Goal: Contribute content

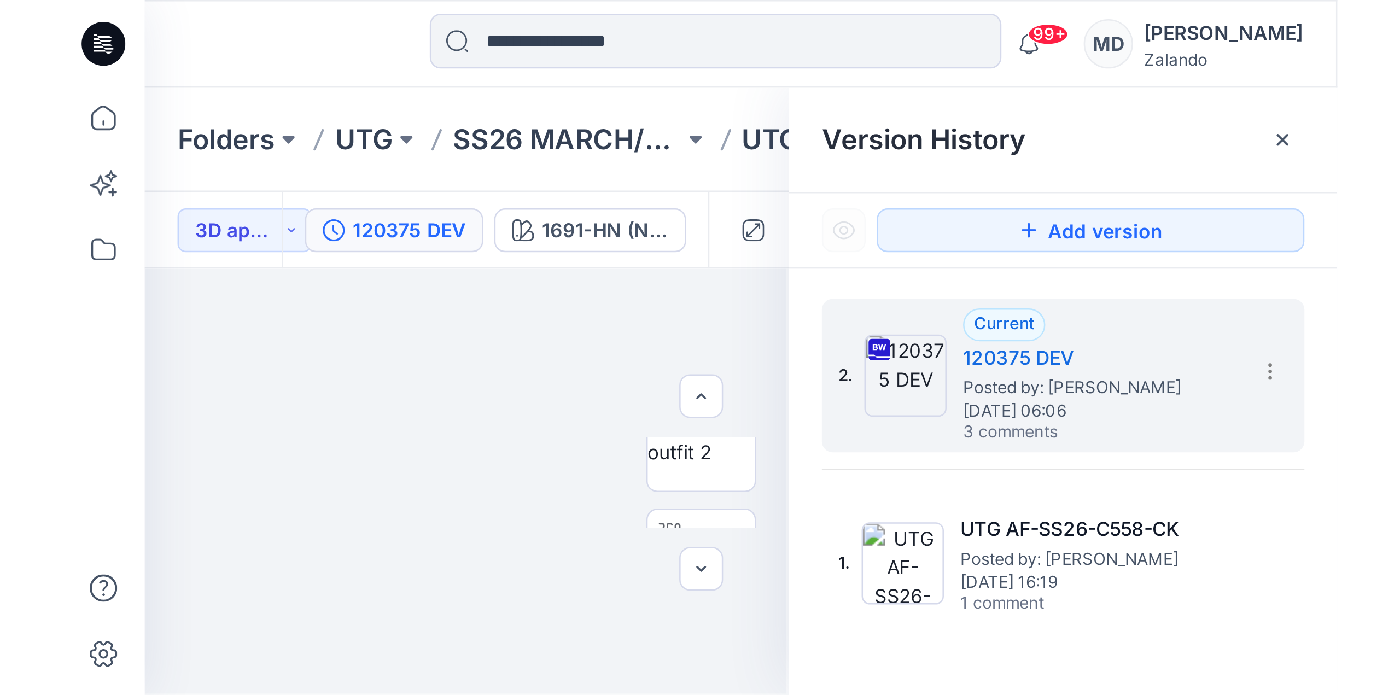
scroll to position [72, 0]
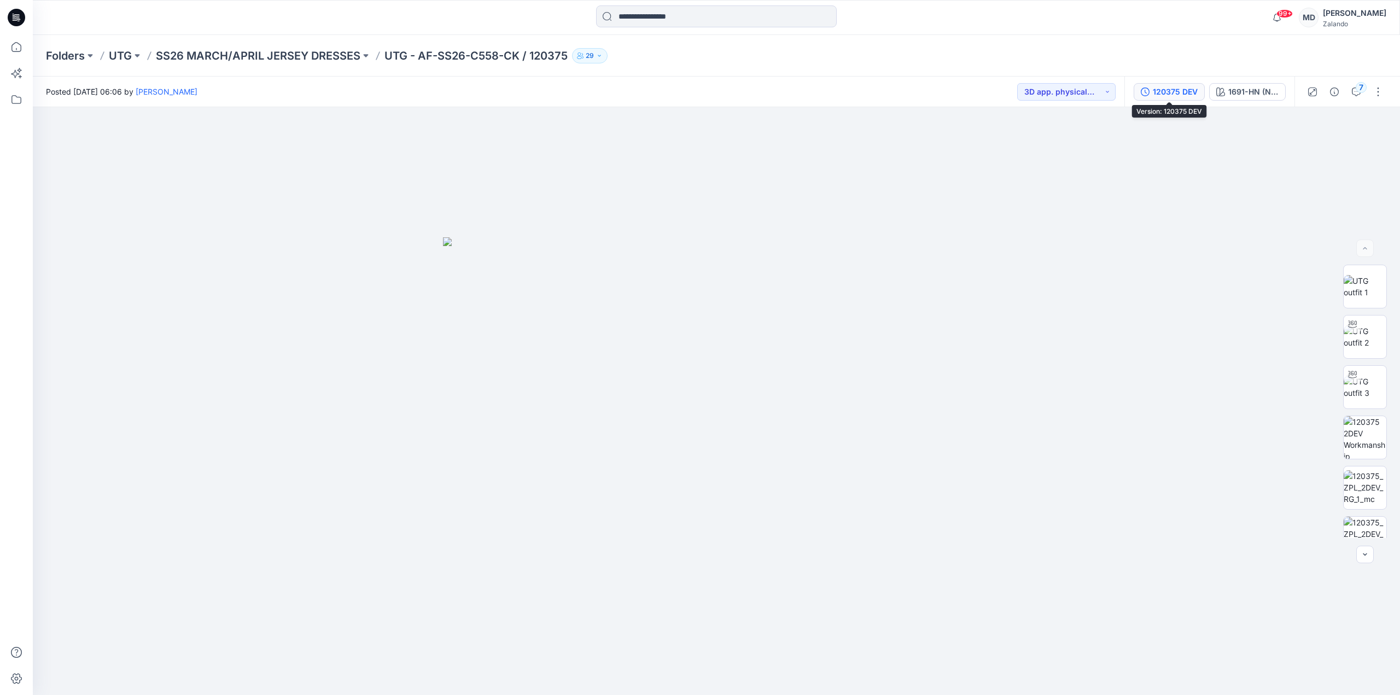
click at [1187, 90] on div "120375 DEV" at bounding box center [1175, 92] width 45 height 12
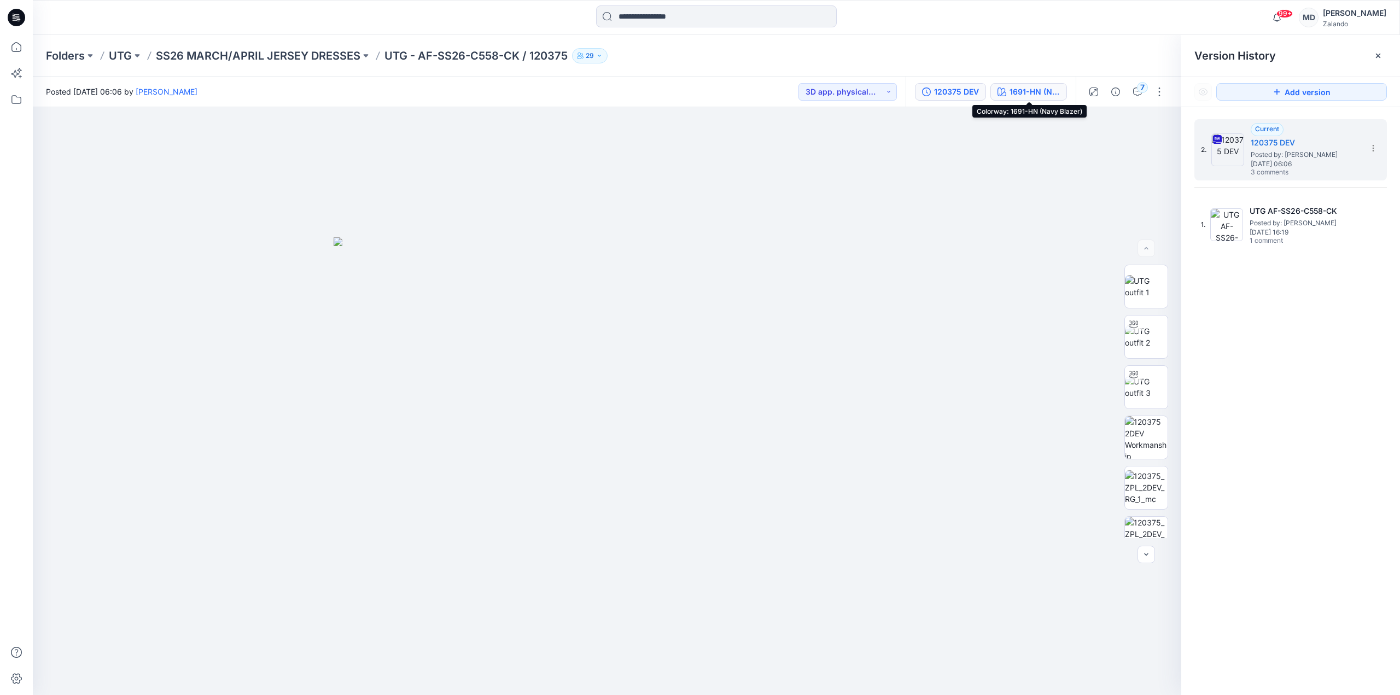
click at [1058, 91] on div "1691-HN (Navy Blazer)" at bounding box center [1035, 92] width 50 height 12
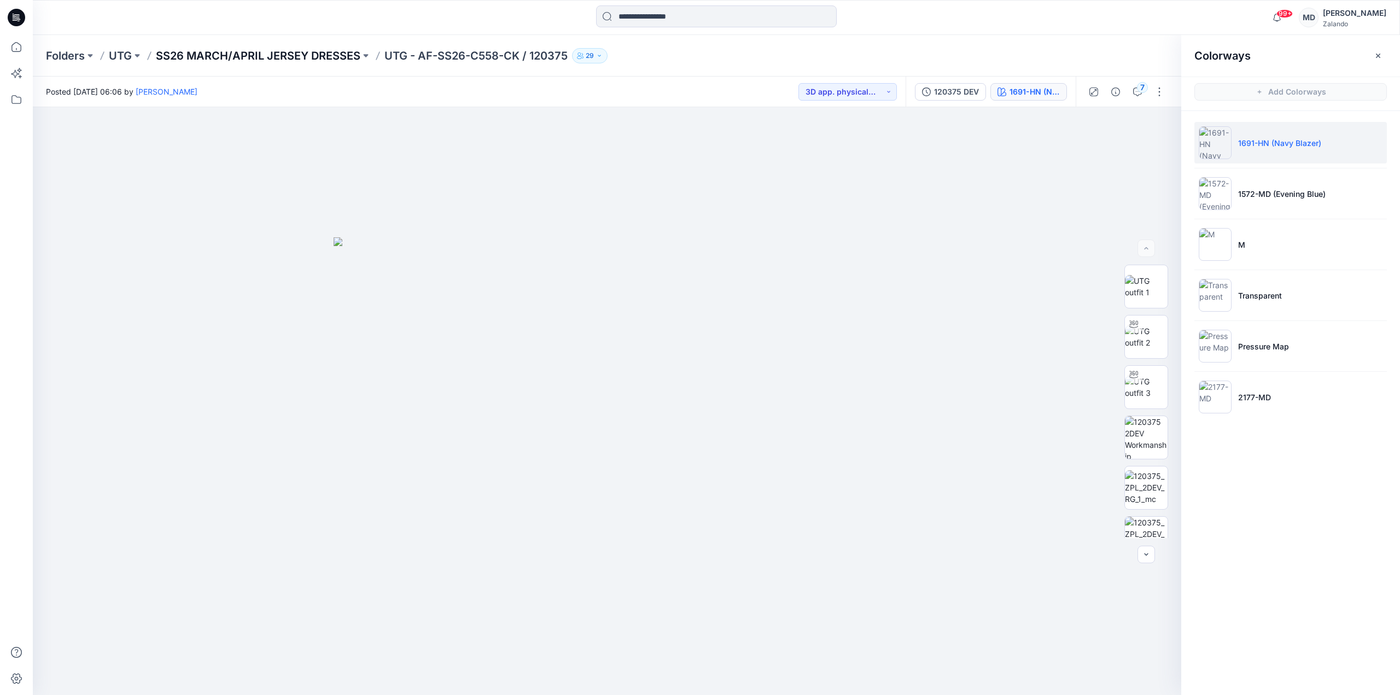
click at [326, 52] on p "SS26 MARCH/APRIL JERSEY DRESSES" at bounding box center [258, 55] width 205 height 15
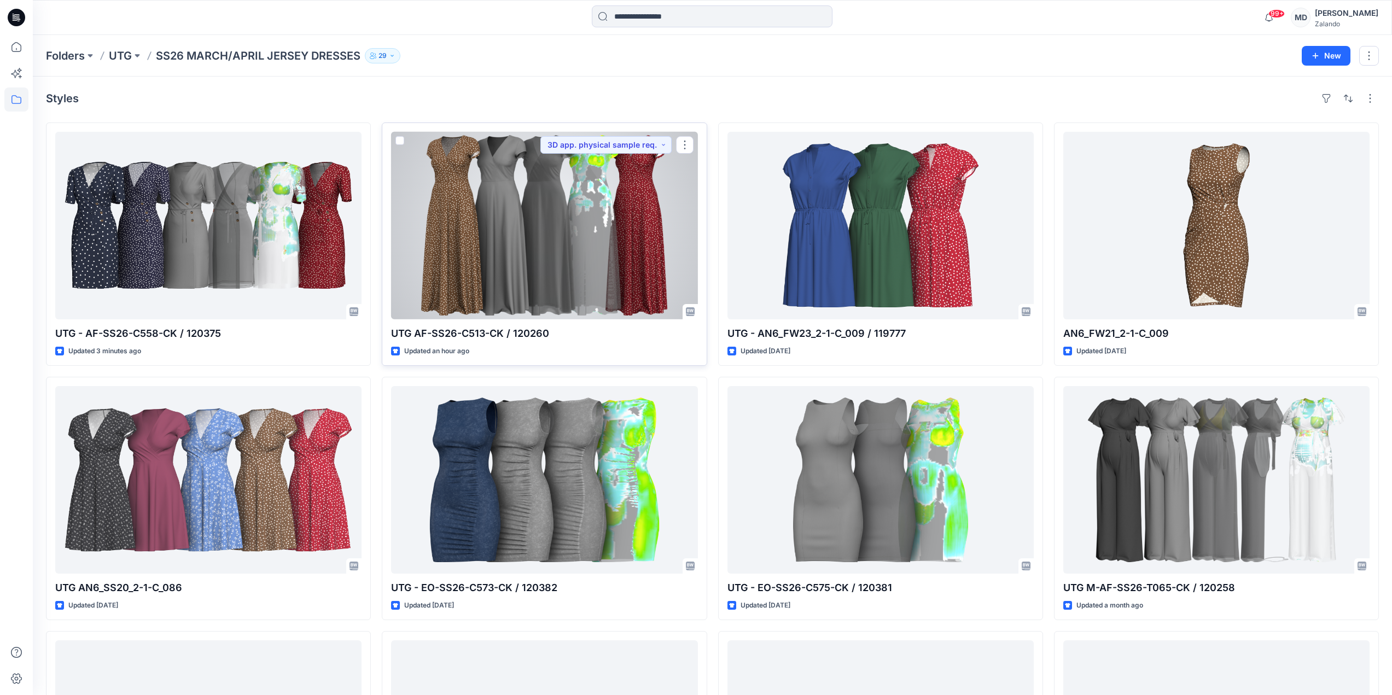
click at [578, 214] on div at bounding box center [544, 226] width 306 height 188
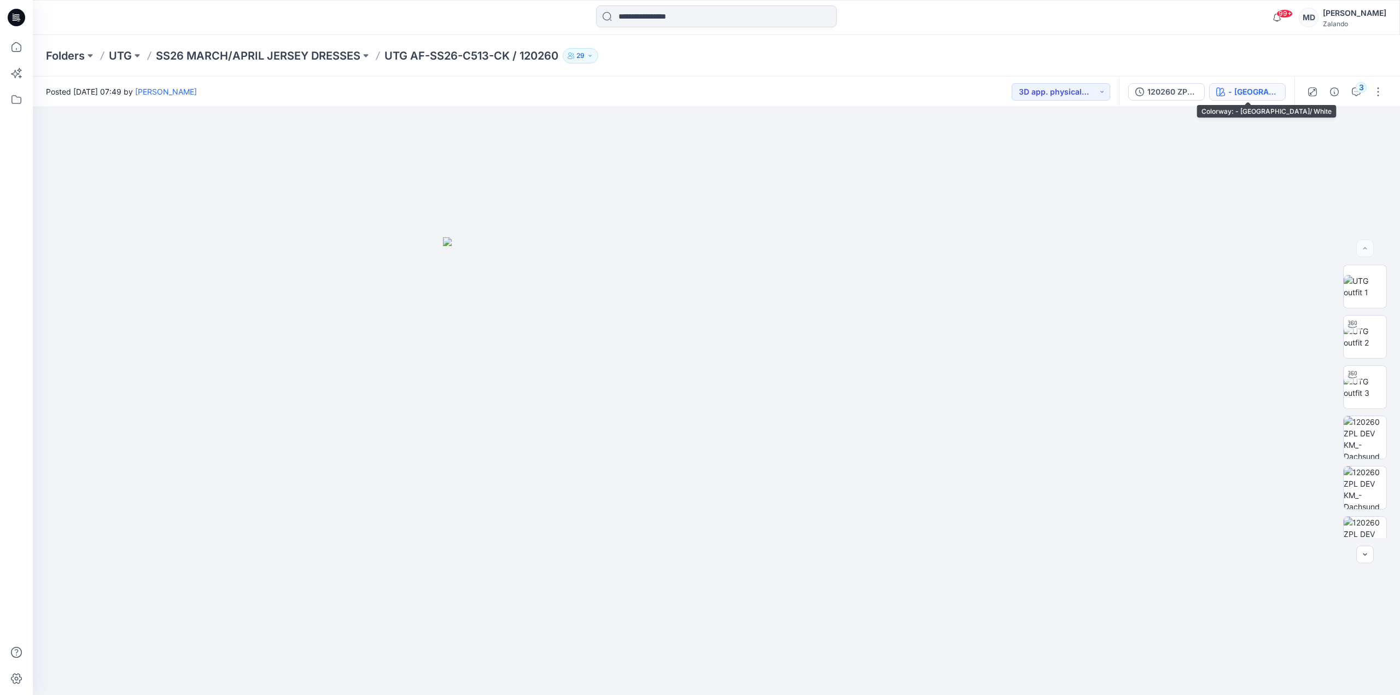
click at [1258, 88] on div "- Dachsund/ White" at bounding box center [1253, 92] width 50 height 12
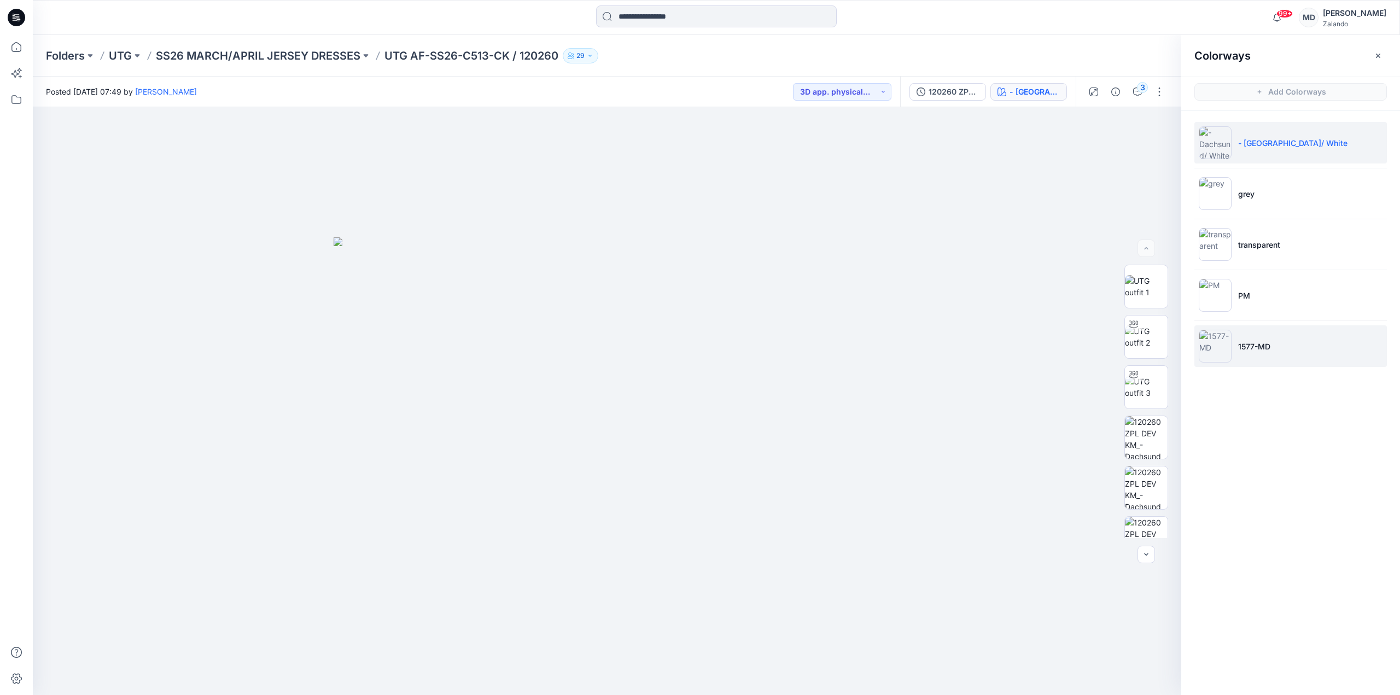
click at [1255, 357] on li "1577-MD" at bounding box center [1290, 346] width 192 height 42
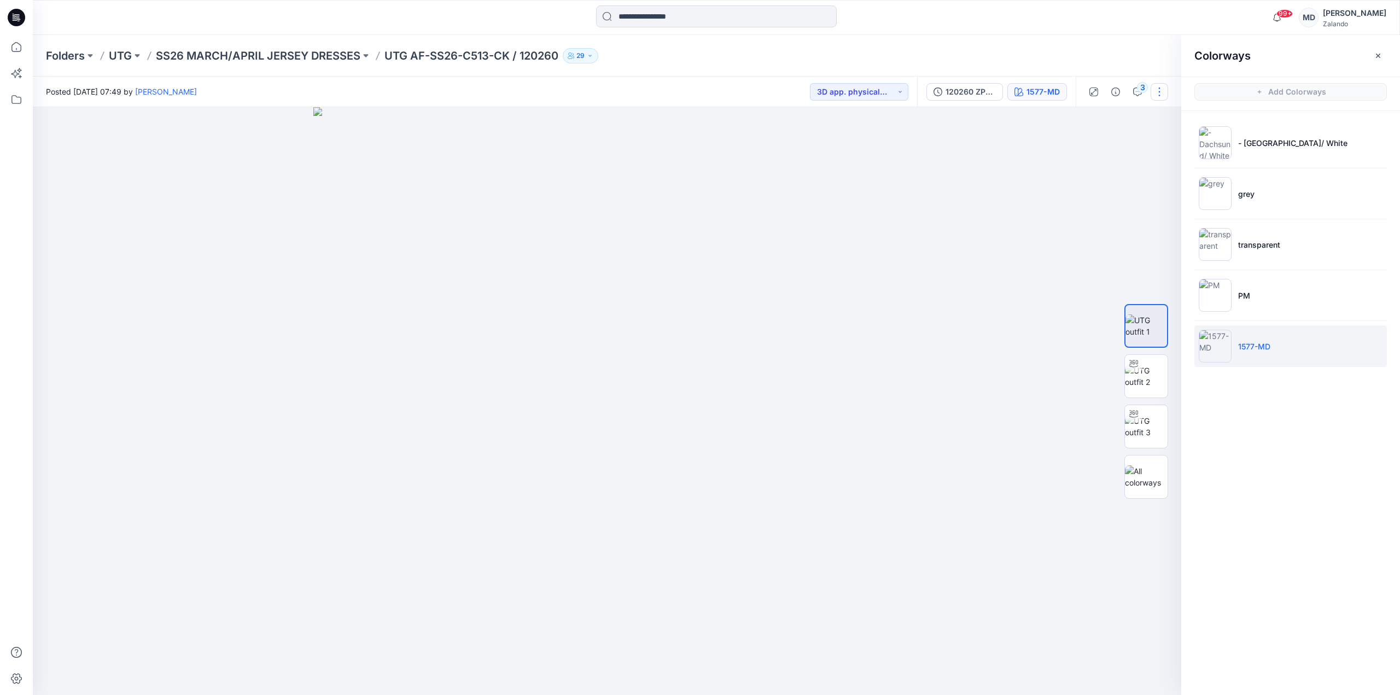
click at [1162, 94] on button "button" at bounding box center [1159, 91] width 17 height 17
click at [1100, 173] on button "Edit" at bounding box center [1113, 172] width 101 height 20
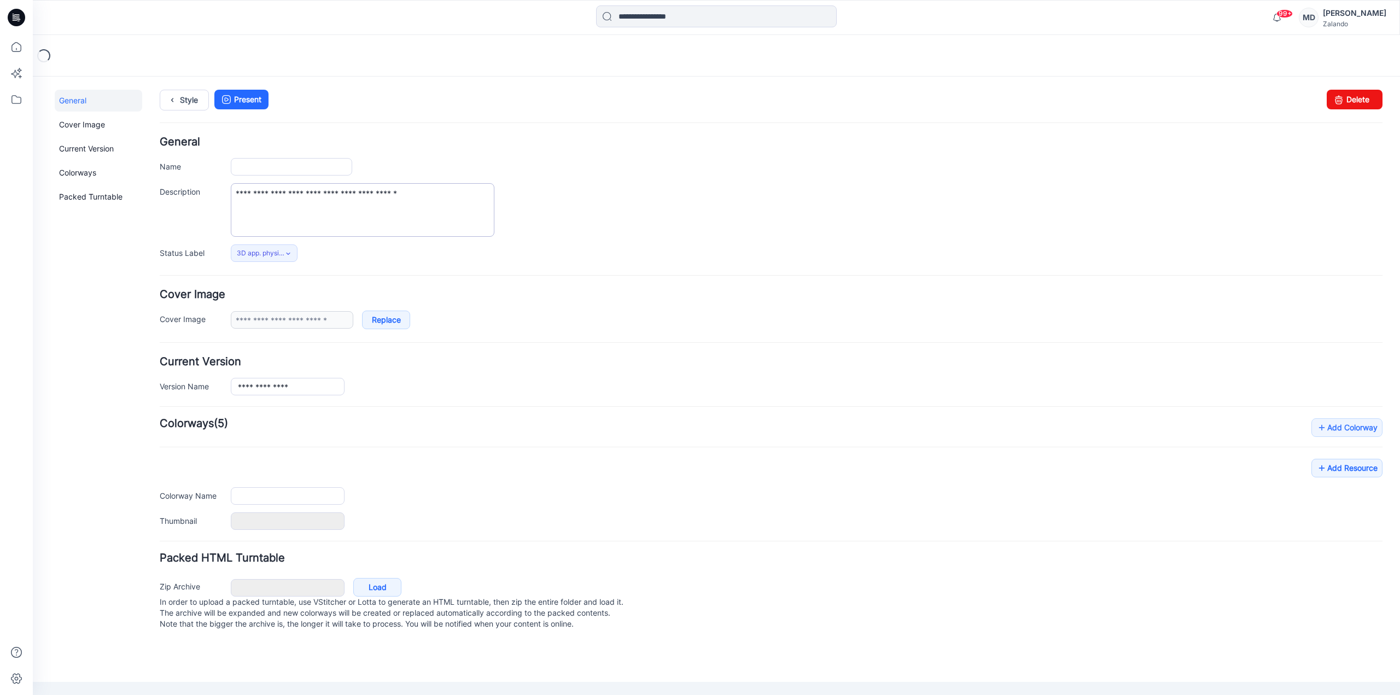
type input "**********"
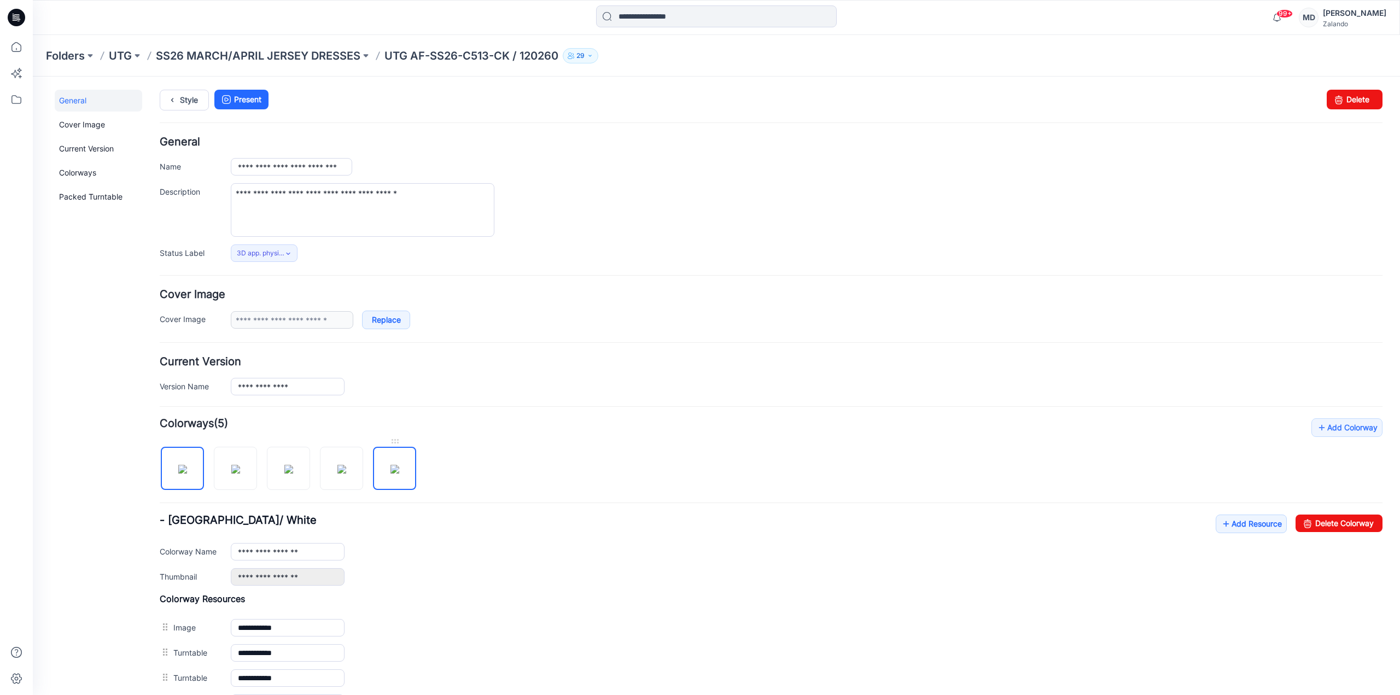
click at [390, 474] on img at bounding box center [394, 469] width 9 height 9
drag, startPoint x: 246, startPoint y: 552, endPoint x: 210, endPoint y: 552, distance: 36.1
click at [210, 552] on div "Colorway Name *******" at bounding box center [771, 551] width 1223 height 17
type input "*******"
click at [539, 593] on h4 "Colorway Resources" at bounding box center [771, 598] width 1223 height 11
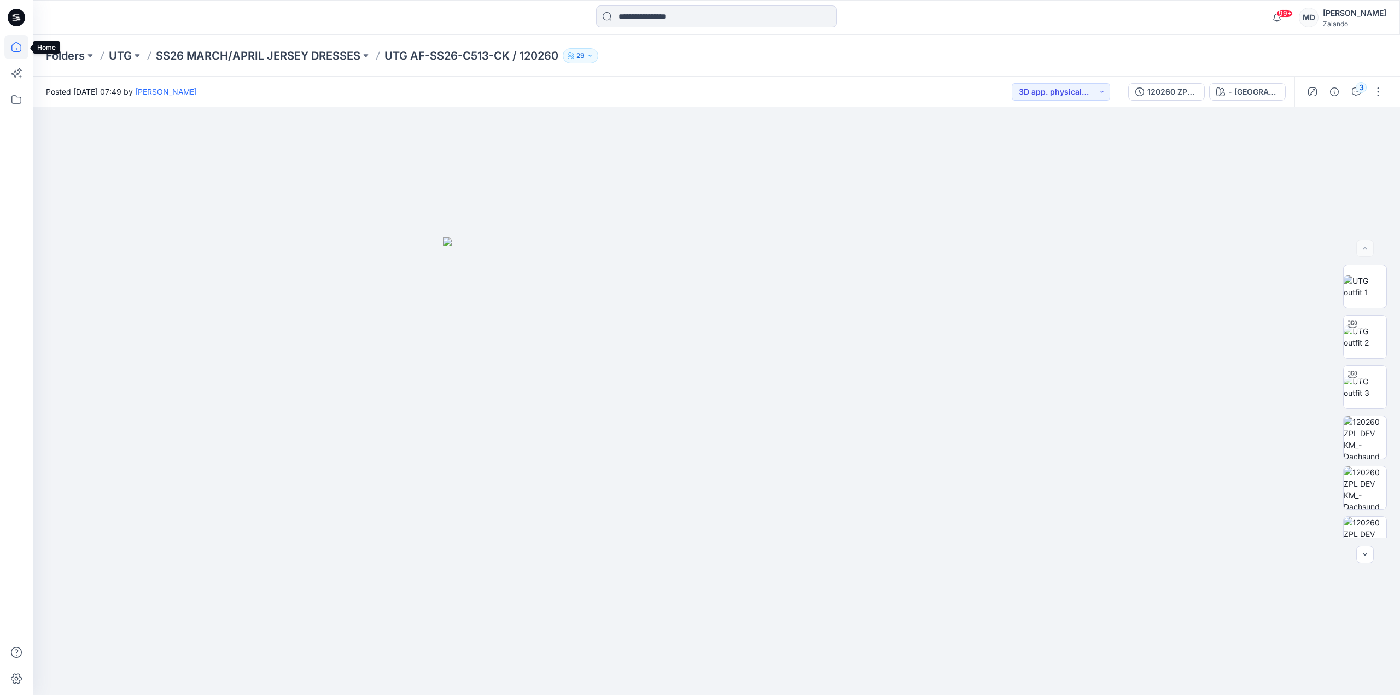
click at [18, 44] on icon at bounding box center [16, 47] width 10 height 10
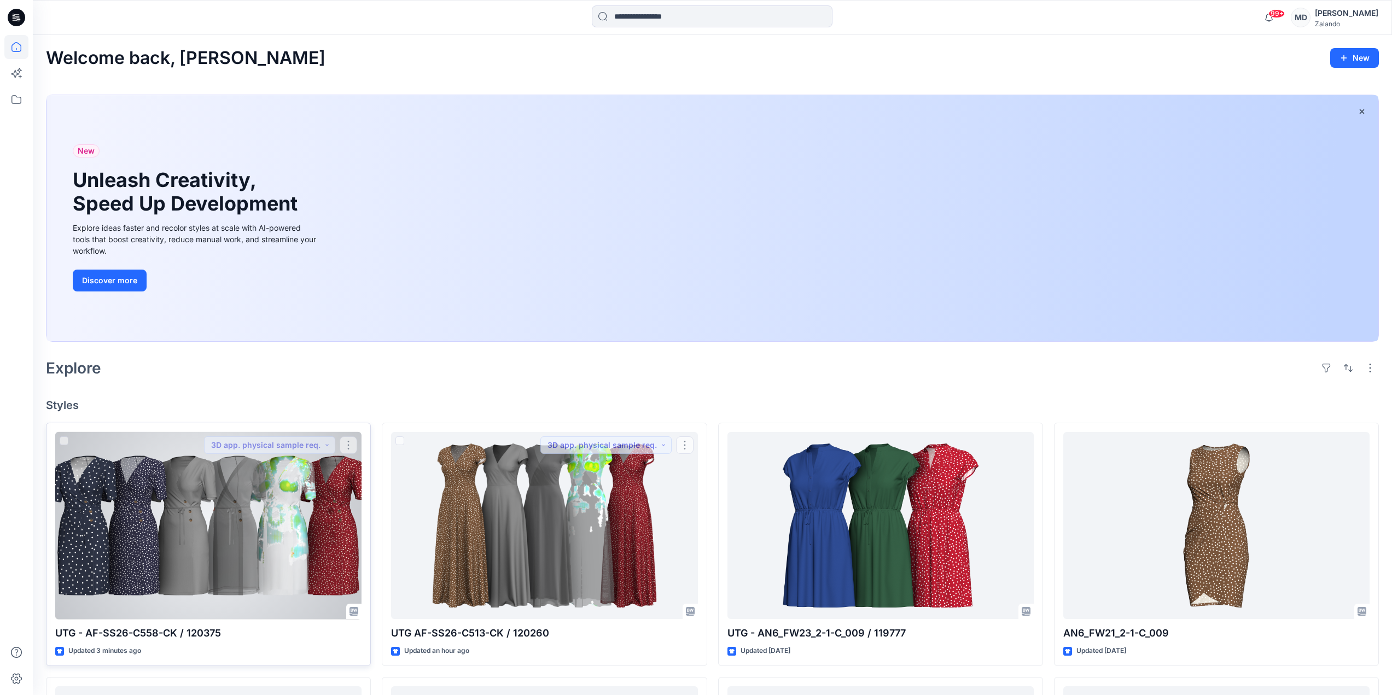
click at [283, 517] on div at bounding box center [208, 526] width 306 height 188
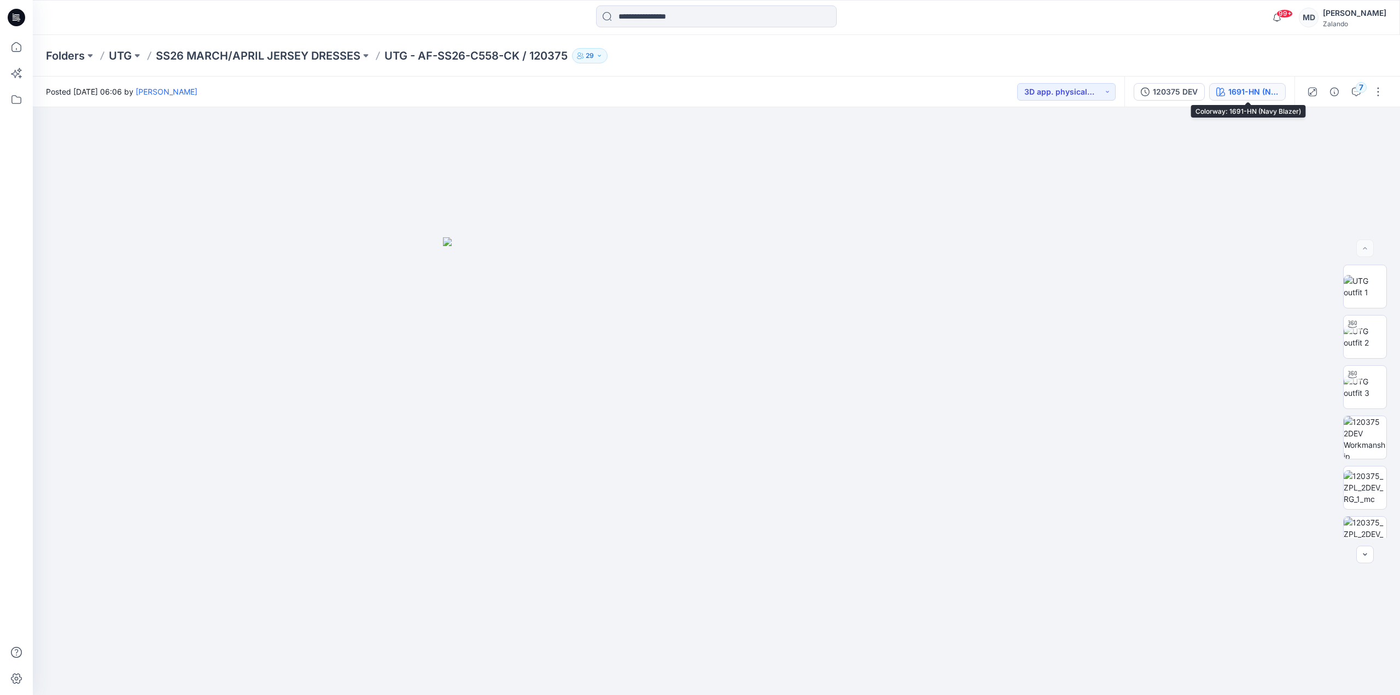
click at [1229, 91] on div "1691-HN (Navy Blazer)" at bounding box center [1253, 92] width 50 height 12
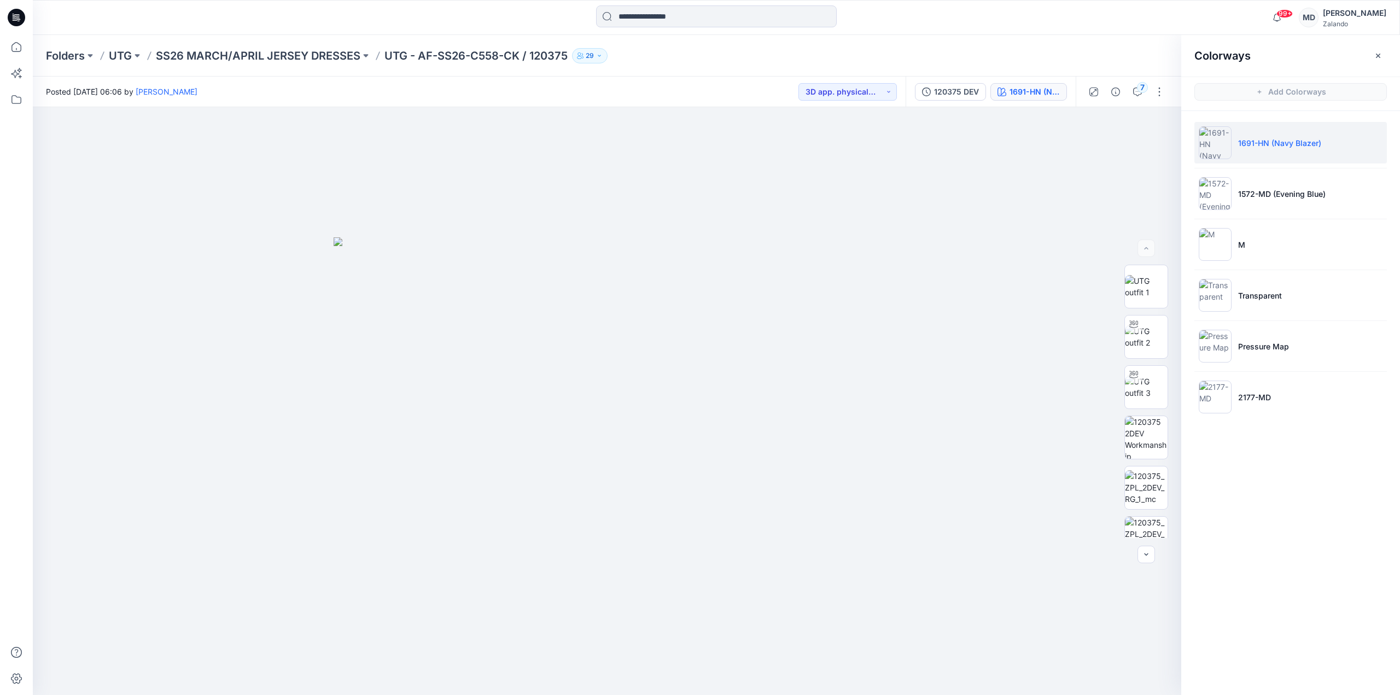
click at [16, 16] on icon at bounding box center [17, 16] width 5 height 1
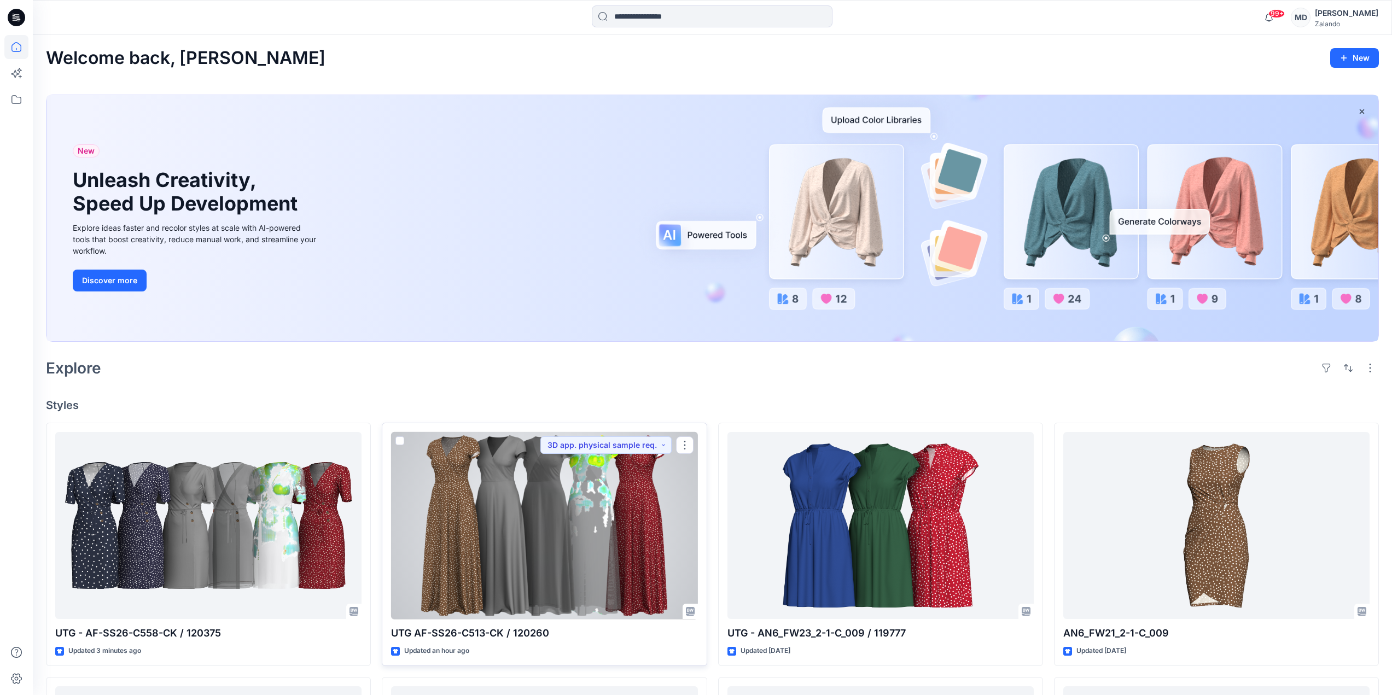
click at [538, 562] on div at bounding box center [544, 526] width 306 height 188
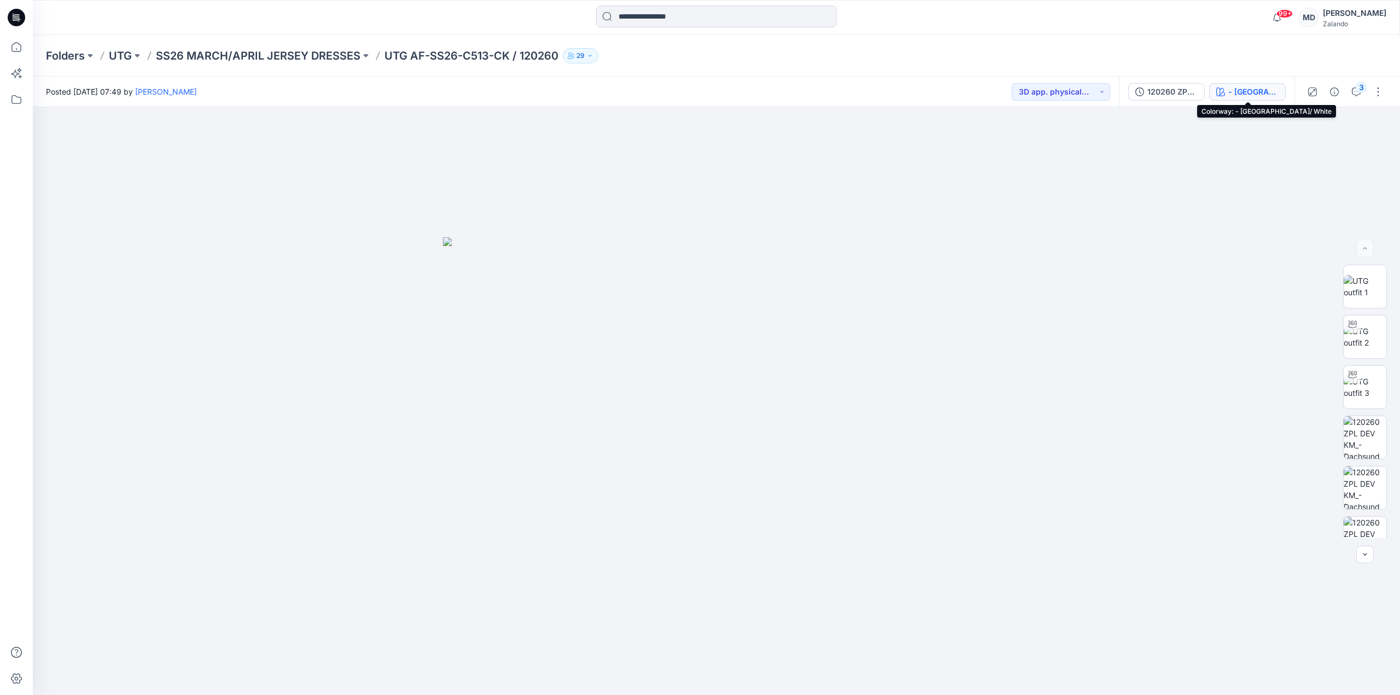
click at [1234, 92] on div "- Dachsund/ White" at bounding box center [1253, 92] width 50 height 12
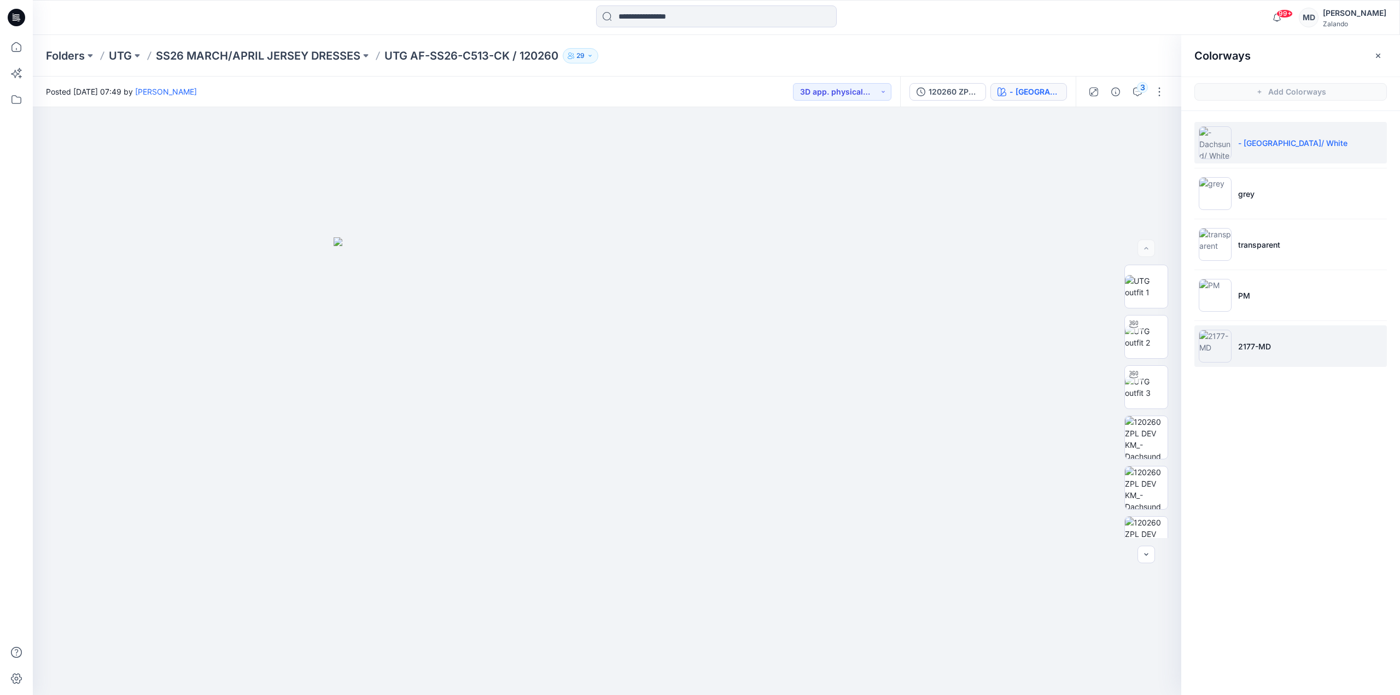
click at [1258, 349] on p "2177-MD" at bounding box center [1254, 346] width 33 height 11
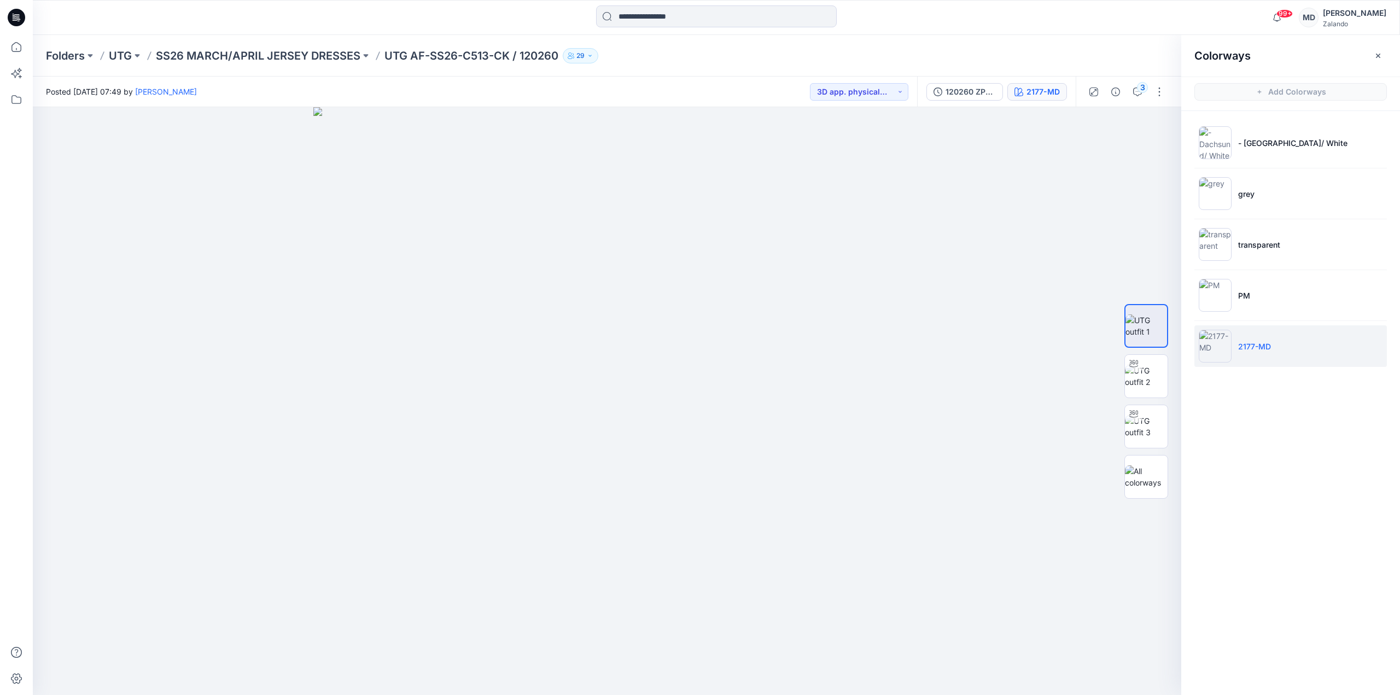
click at [1002, 44] on div "Folders UTG SS26 MARCH/APRIL JERSEY DRESSES UTG AF-SS26-C513-CK / 120260 29" at bounding box center [716, 56] width 1367 height 42
click at [1162, 90] on button "button" at bounding box center [1159, 91] width 17 height 17
click at [1112, 176] on button "Edit" at bounding box center [1113, 172] width 101 height 20
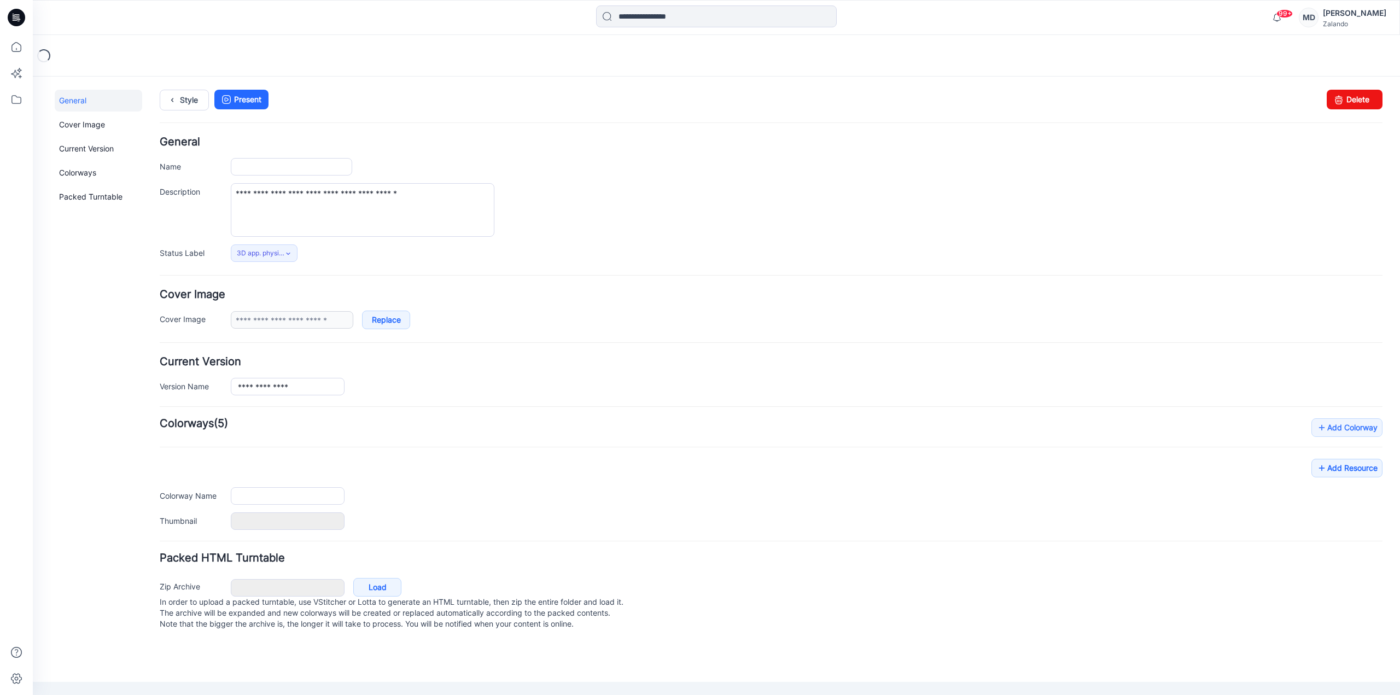
type input "**********"
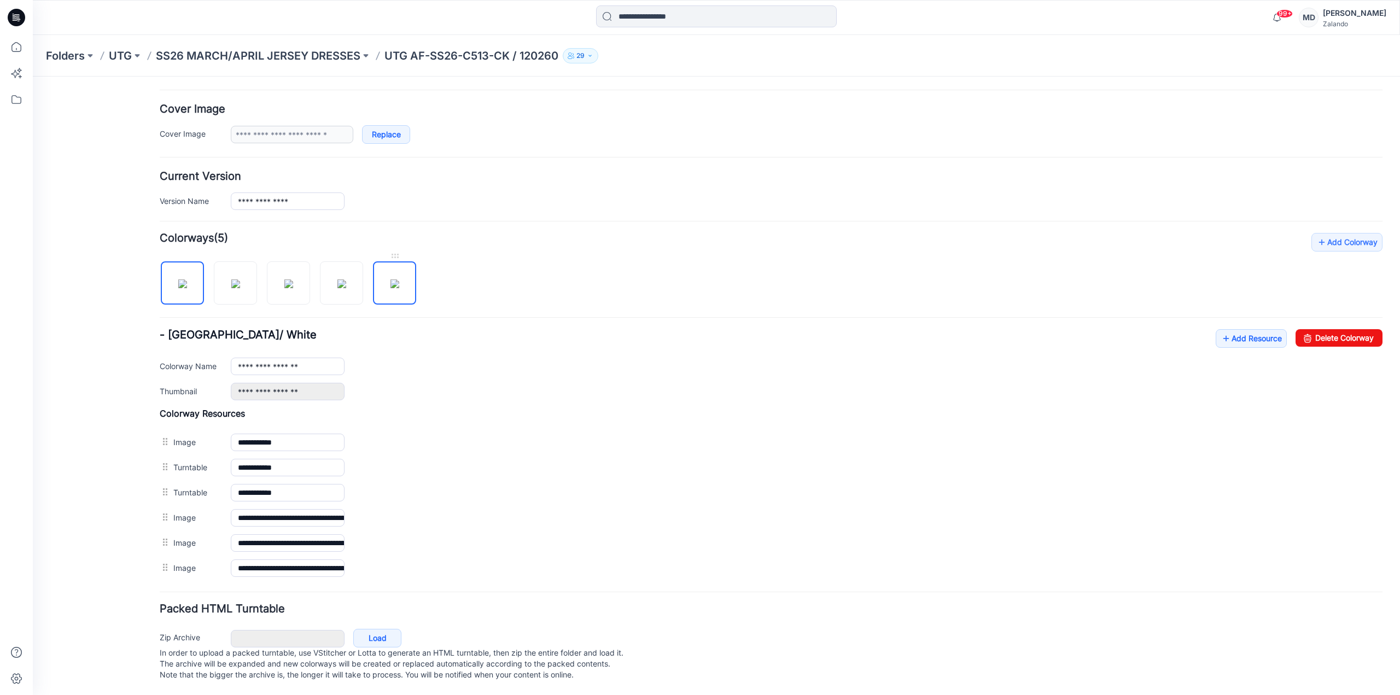
click at [399, 279] on img at bounding box center [394, 283] width 9 height 9
type input "*******"
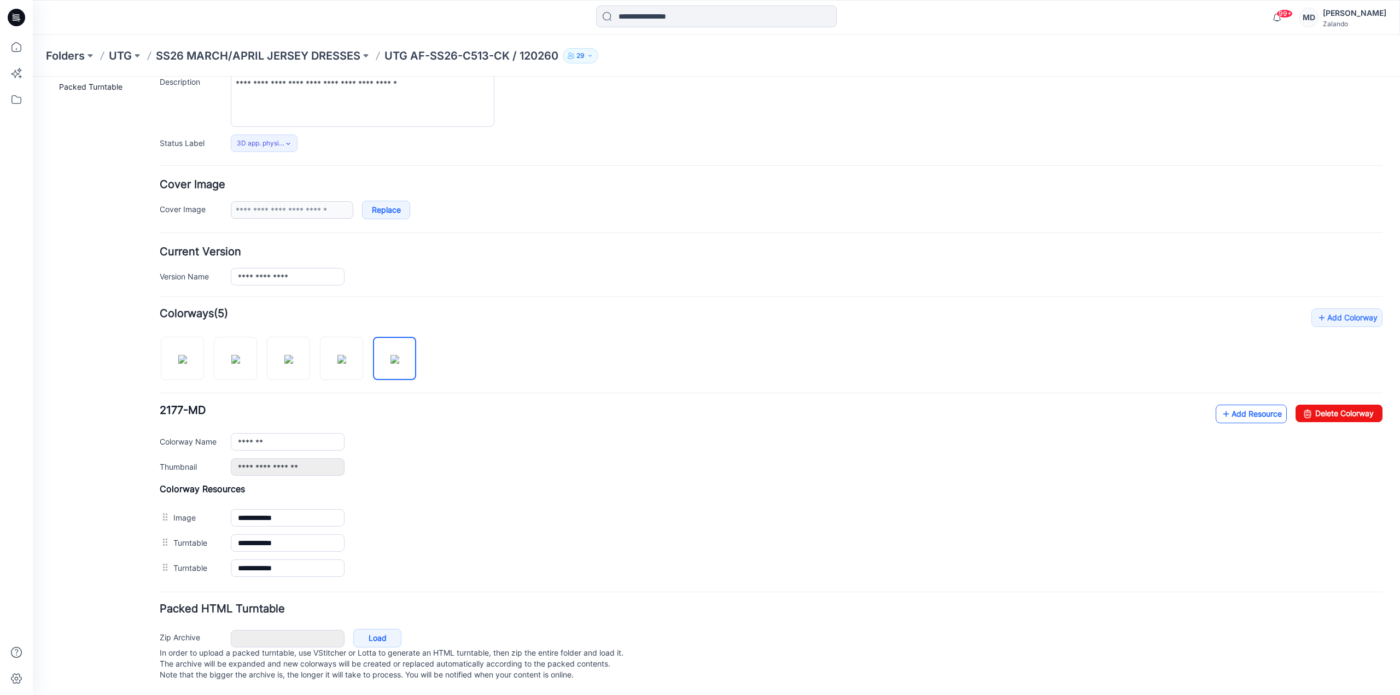
click at [1238, 408] on link "Add Resource" at bounding box center [1251, 414] width 71 height 19
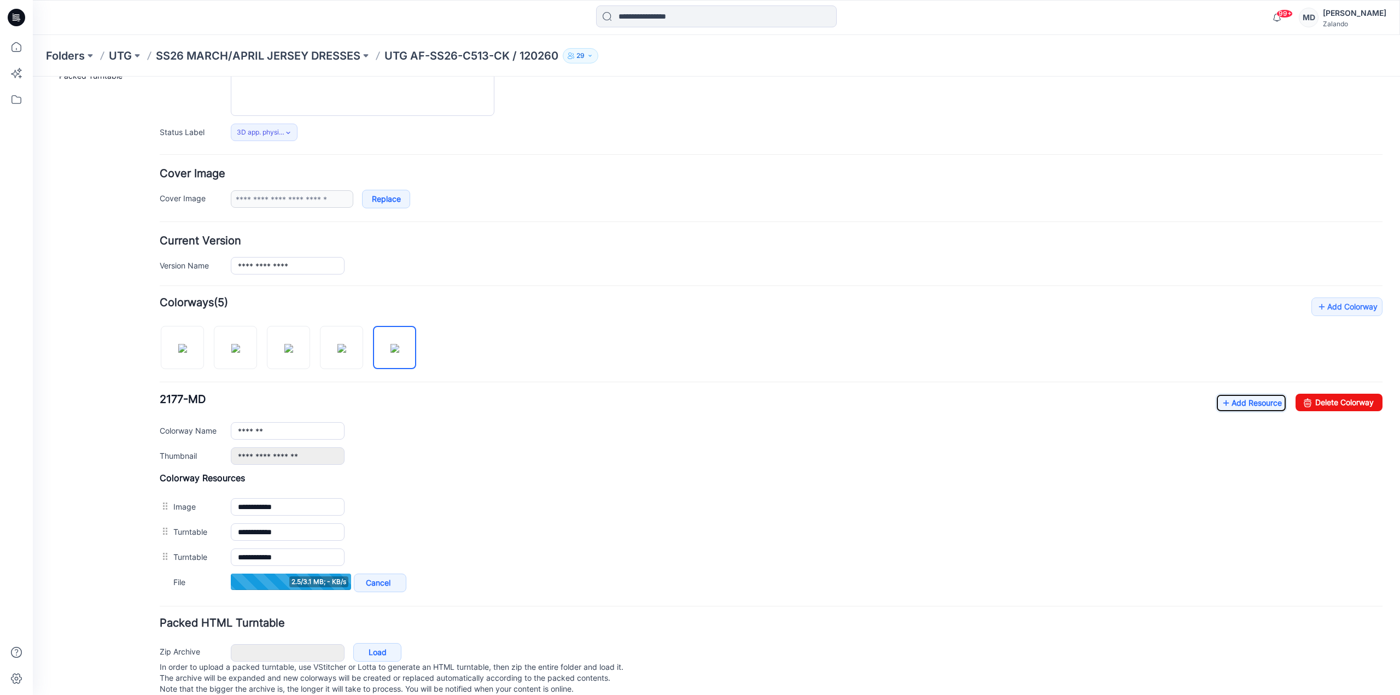
scroll to position [145, 0]
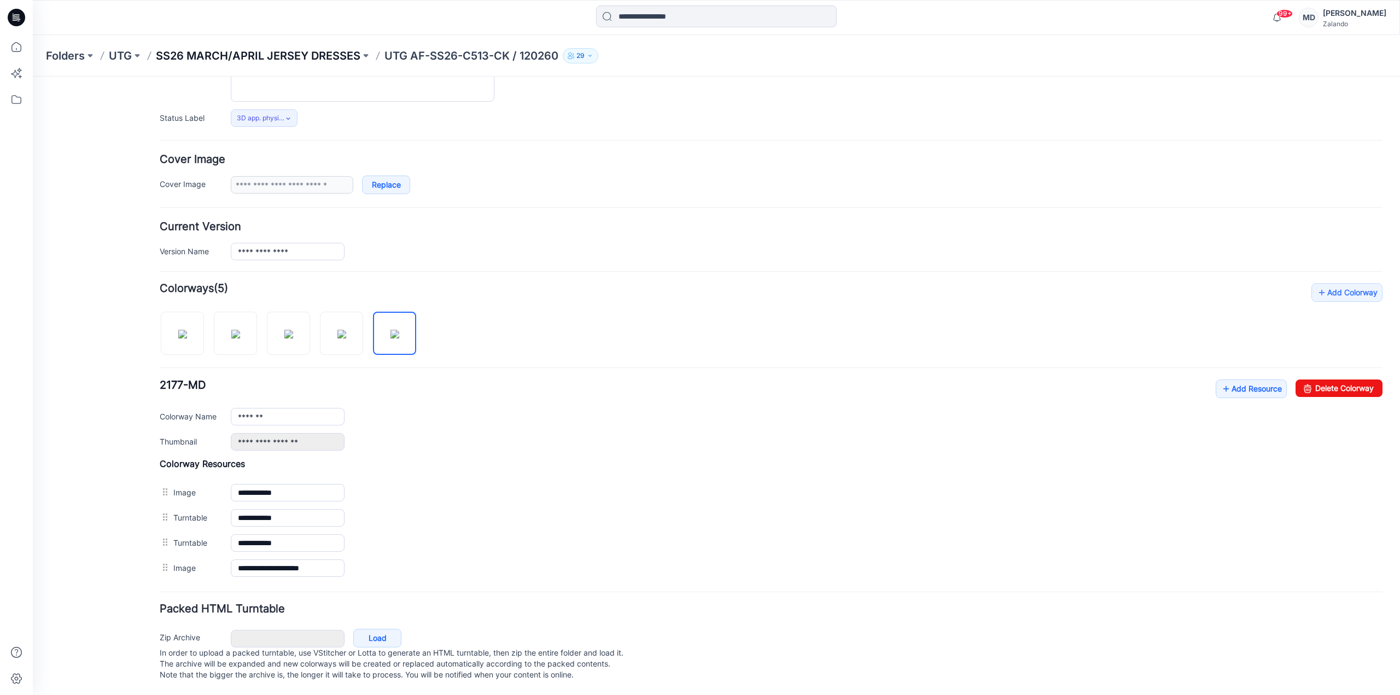
click at [329, 57] on p "SS26 MARCH/APRIL JERSEY DRESSES" at bounding box center [258, 55] width 205 height 15
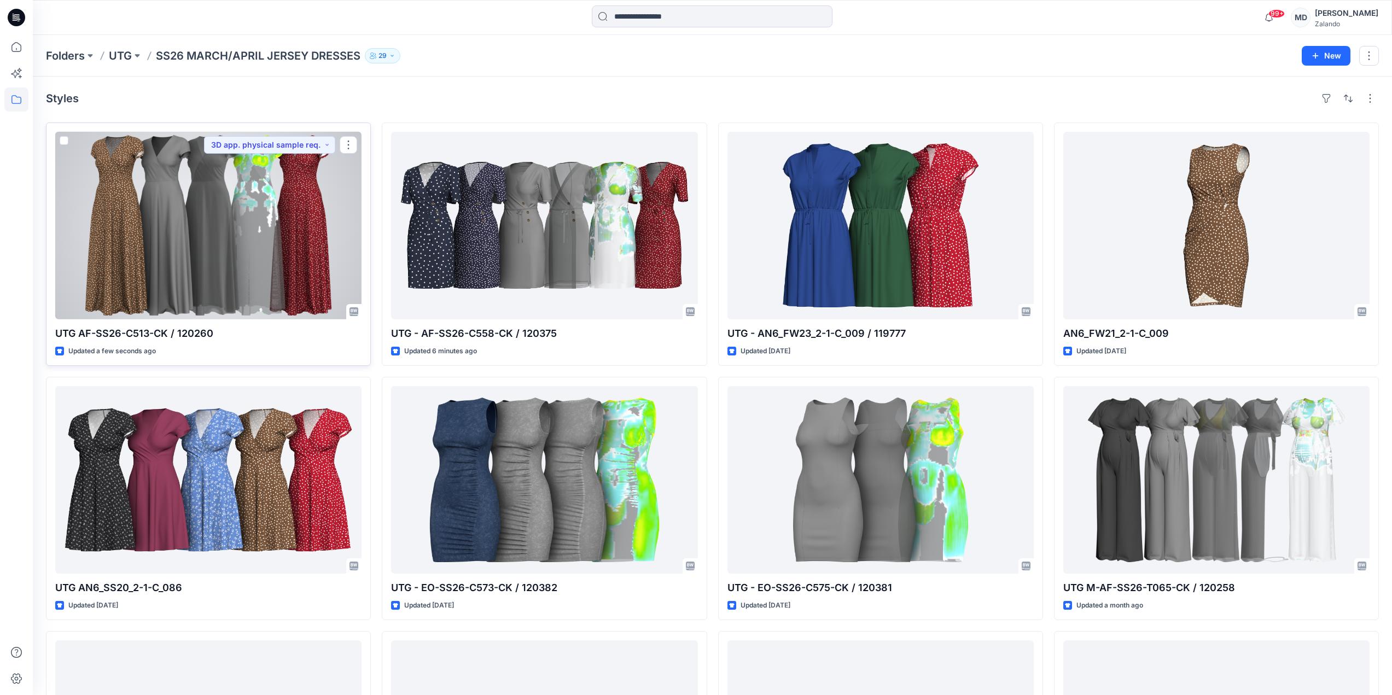
click at [147, 197] on div at bounding box center [208, 226] width 306 height 188
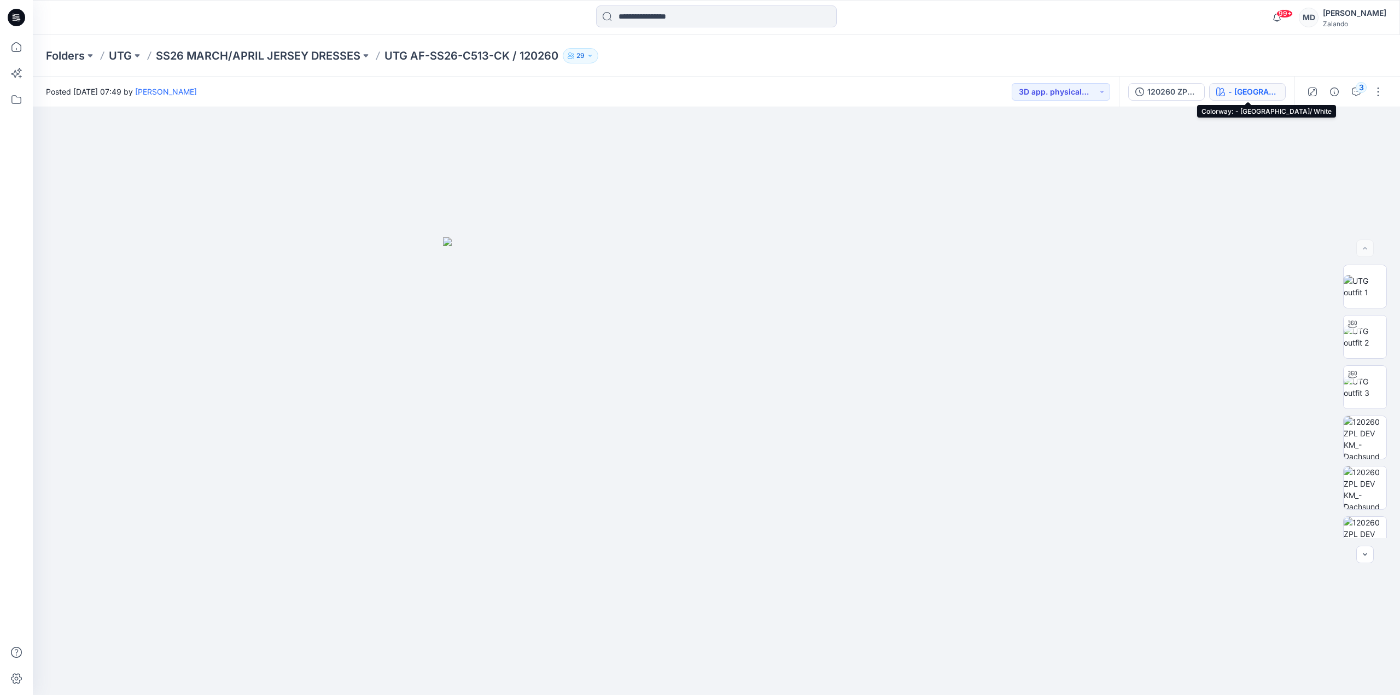
click at [1223, 89] on icon "button" at bounding box center [1220, 91] width 9 height 9
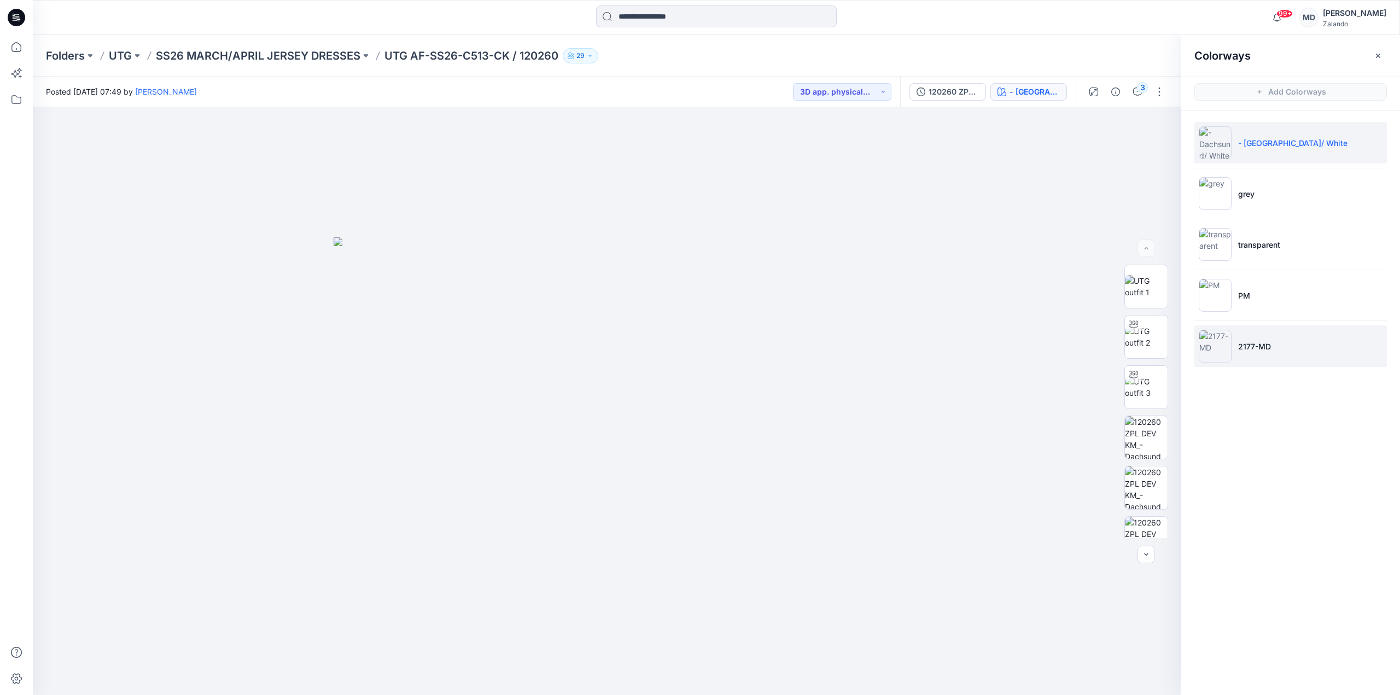
click at [1283, 362] on li "2177-MD" at bounding box center [1290, 346] width 192 height 42
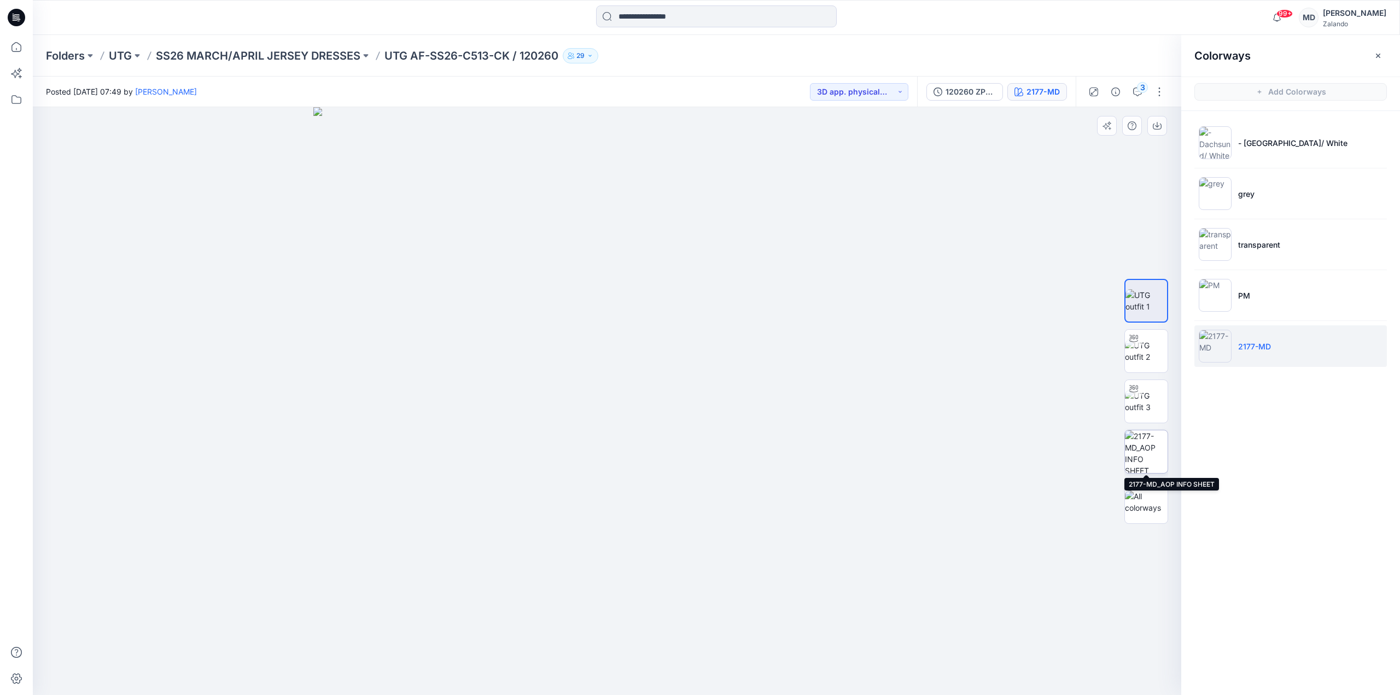
click at [1158, 465] on img at bounding box center [1146, 451] width 43 height 43
click at [1383, 53] on button "button" at bounding box center [1377, 55] width 17 height 17
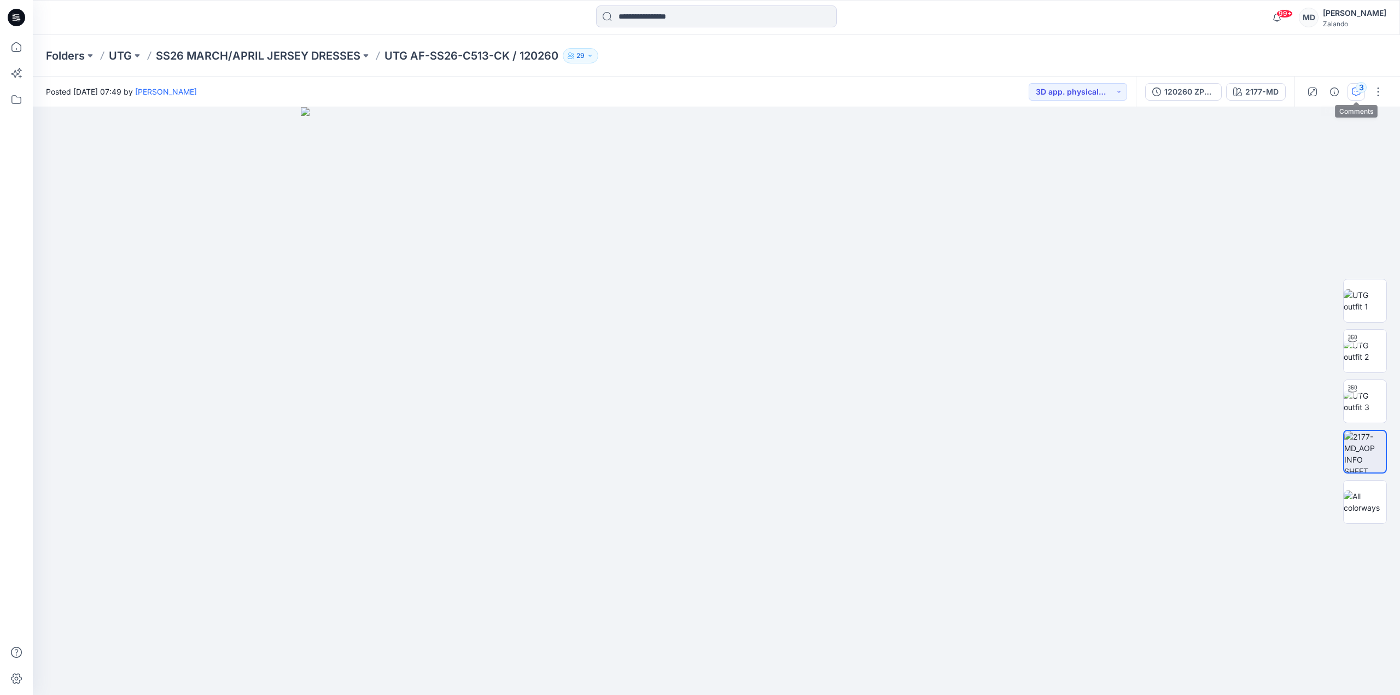
click at [1350, 90] on button "3" at bounding box center [1355, 91] width 17 height 17
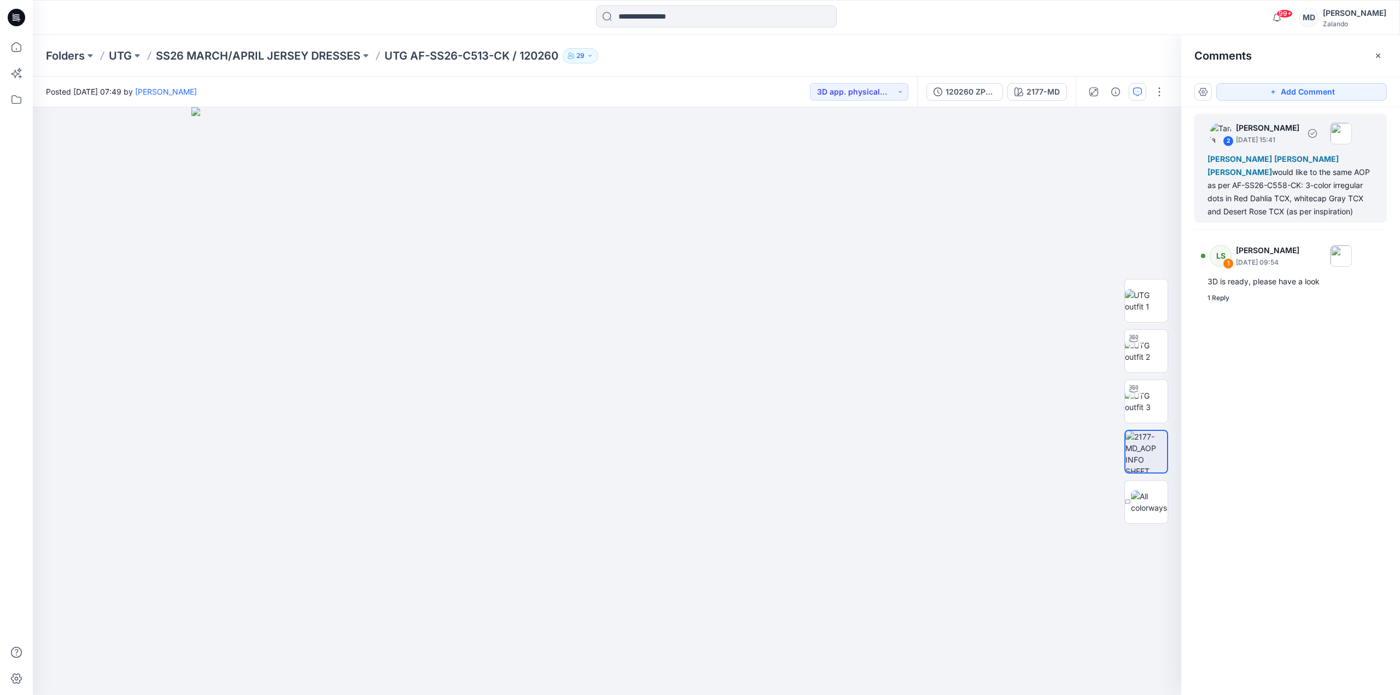
click at [1288, 202] on div "Lise Stougaard Marlene Seefeldt Marnie Douven would like to the same AOP as per…" at bounding box center [1290, 186] width 166 height 66
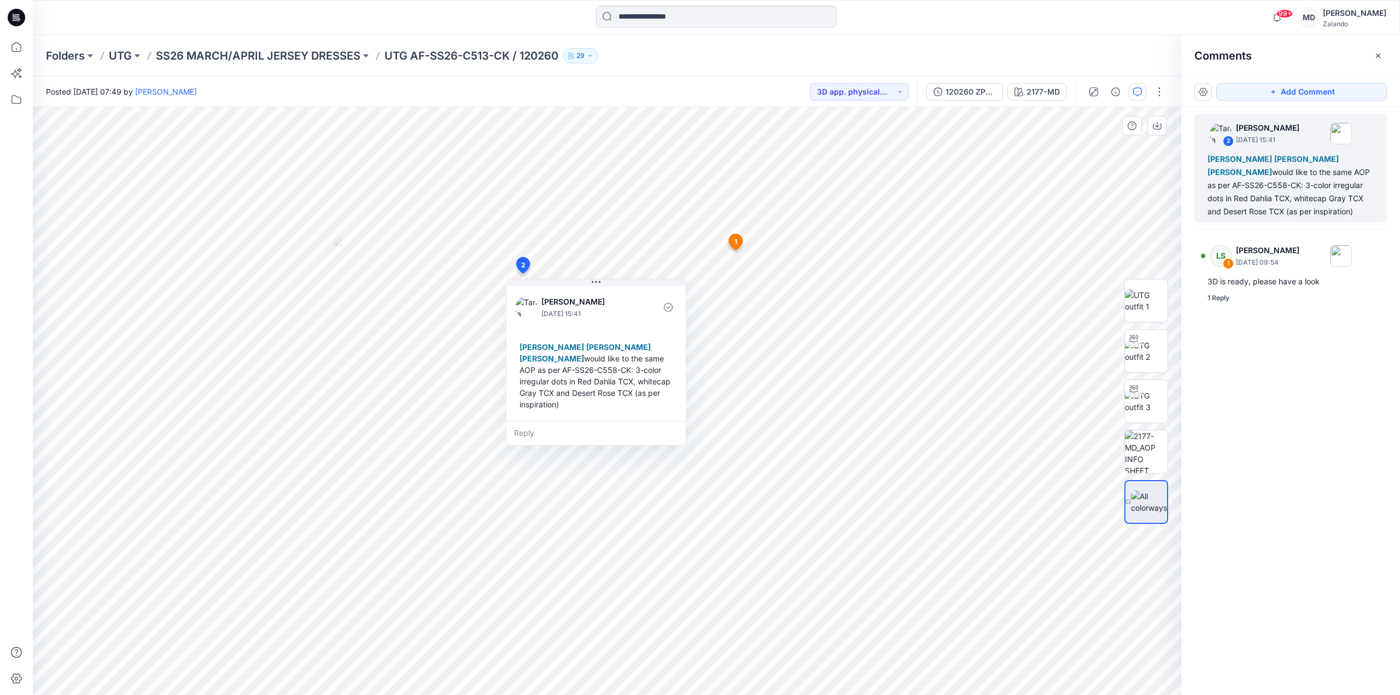
click at [533, 434] on div "Reply" at bounding box center [595, 433] width 179 height 24
click at [555, 507] on p "tania.baumeister-hanff@zalando.de" at bounding box center [587, 510] width 82 height 11
click at [638, 431] on textarea "**********" at bounding box center [595, 434] width 179 height 26
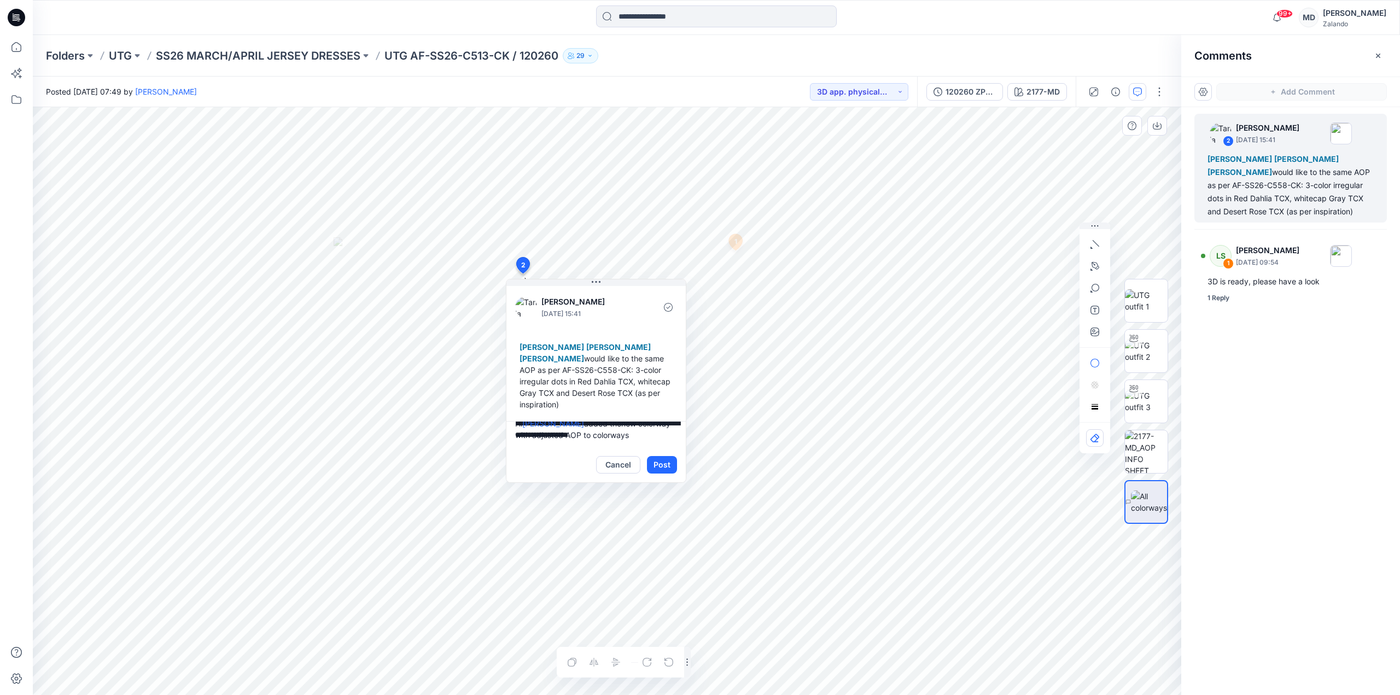
drag, startPoint x: 550, startPoint y: 442, endPoint x: 514, endPoint y: 445, distance: 36.8
click at [514, 445] on textarea "**********" at bounding box center [595, 434] width 179 height 26
click at [631, 427] on textarea "**********" at bounding box center [595, 434] width 179 height 26
click at [597, 435] on textarea "**********" at bounding box center [595, 434] width 179 height 26
type textarea "**********"
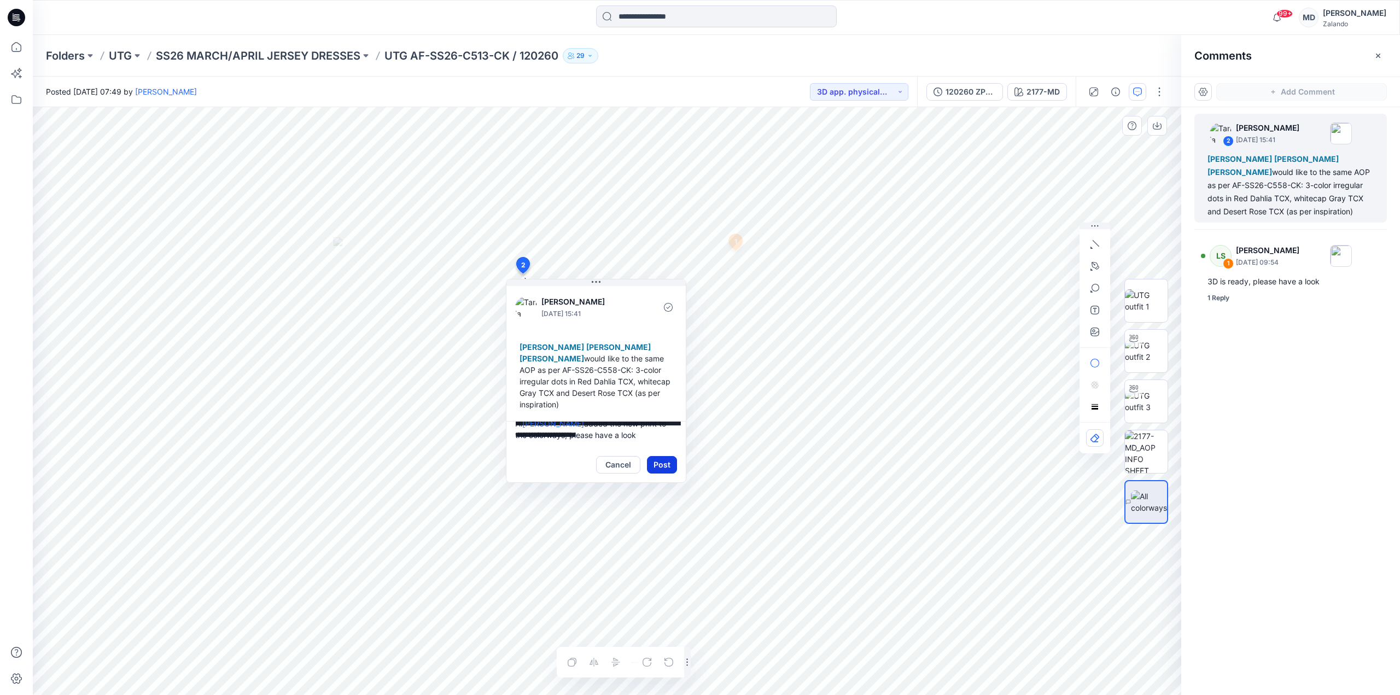
click at [667, 465] on button "Post" at bounding box center [662, 464] width 30 height 17
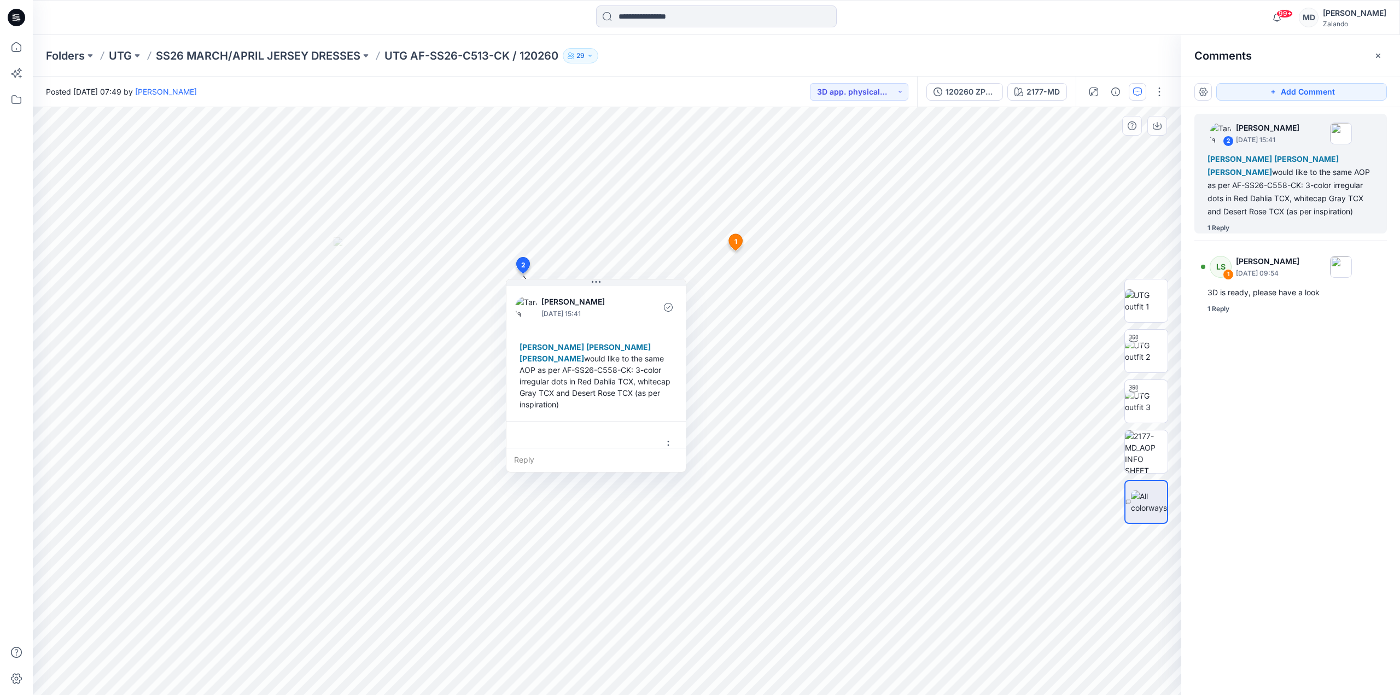
scroll to position [77, 0]
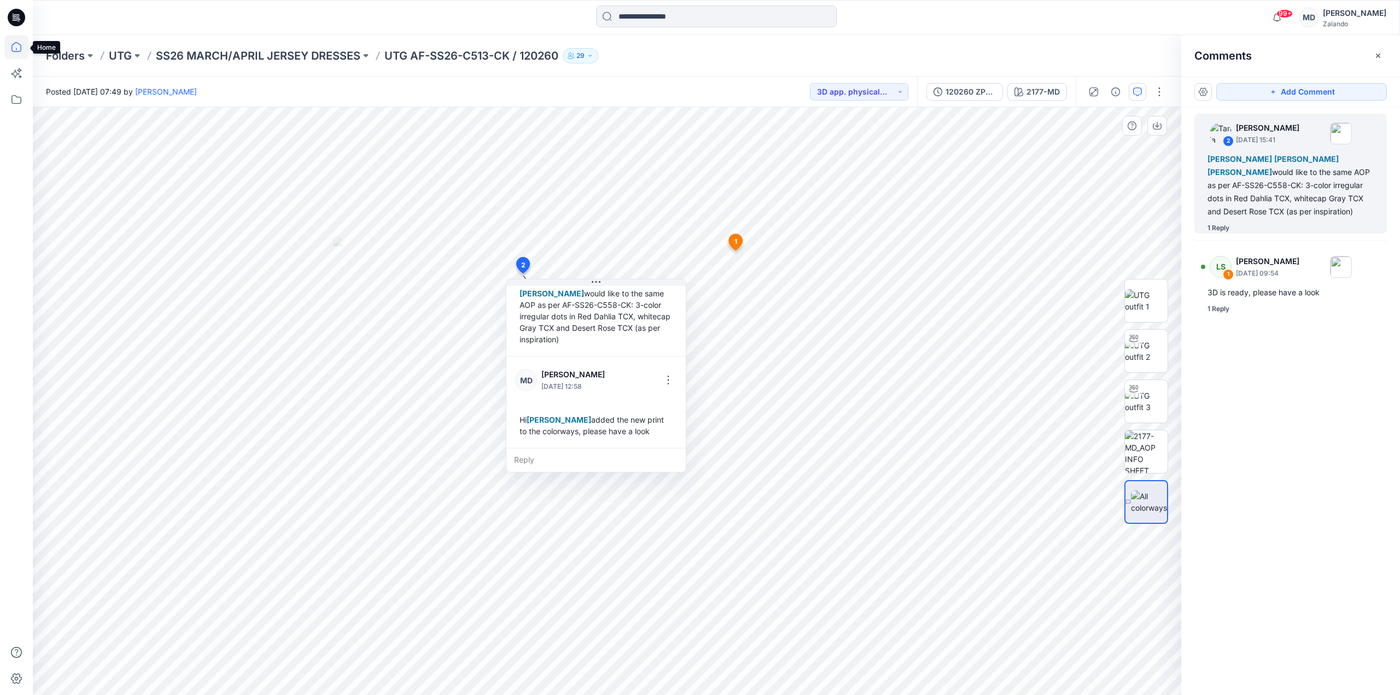
click at [19, 45] on icon at bounding box center [16, 47] width 24 height 24
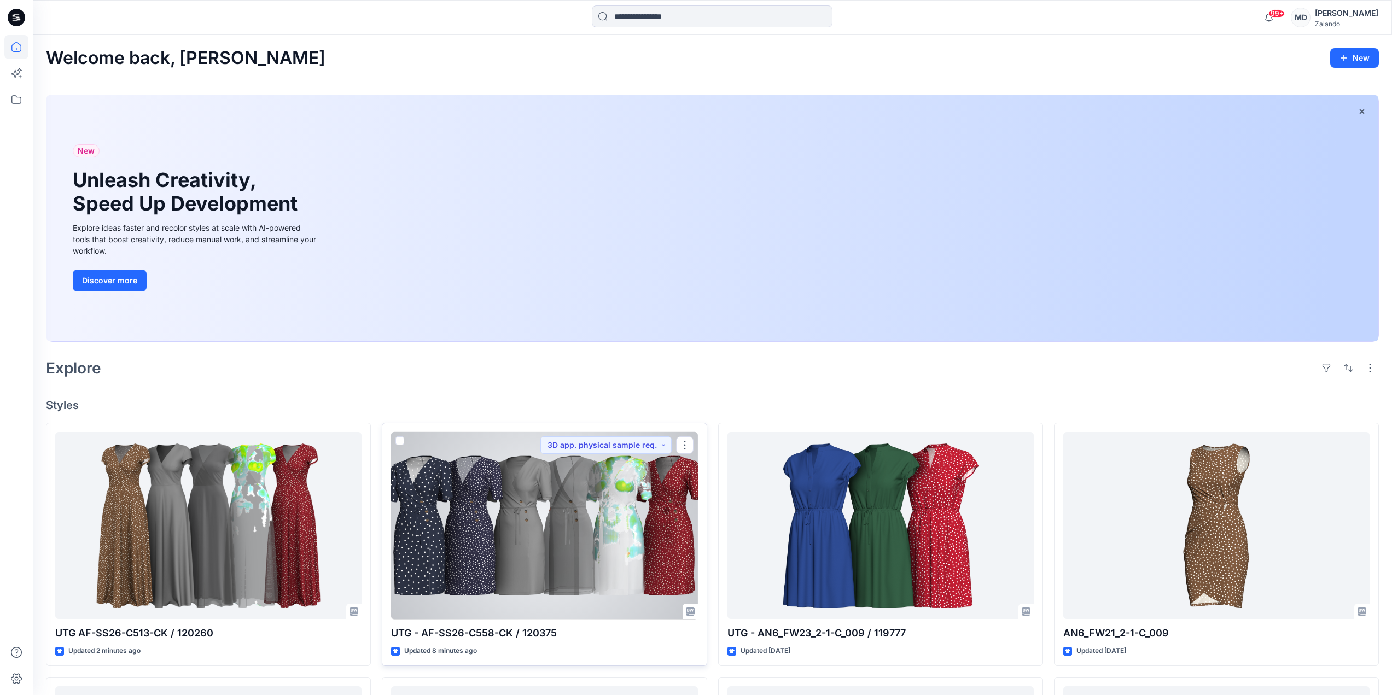
click at [472, 508] on div at bounding box center [544, 526] width 306 height 188
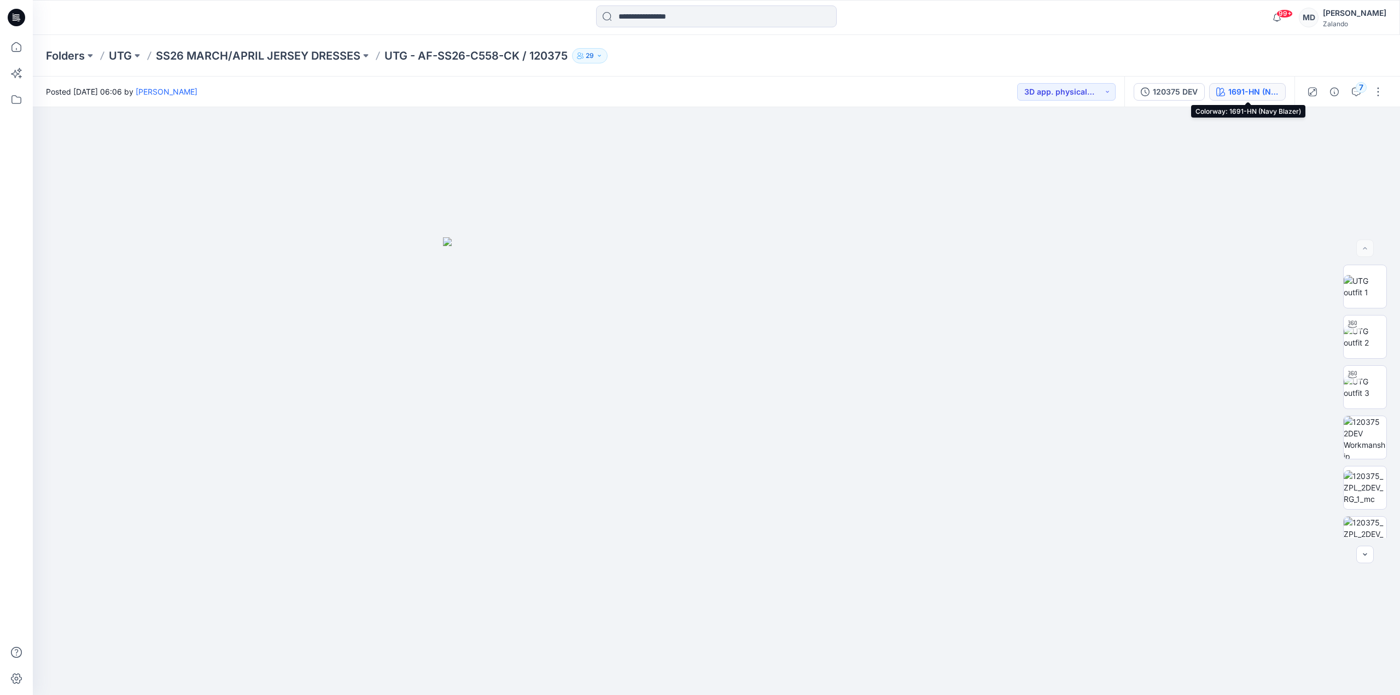
click at [1255, 96] on div "1691-HN (Navy Blazer)" at bounding box center [1253, 92] width 50 height 12
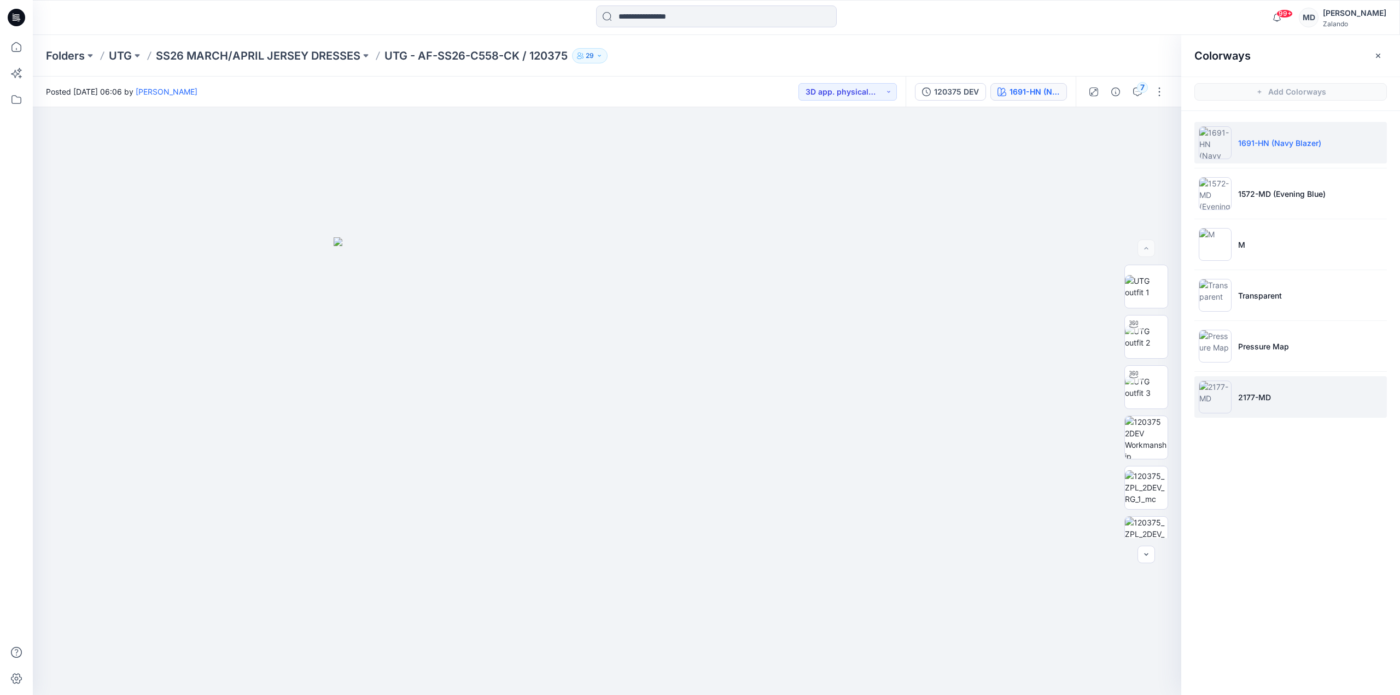
click at [1281, 405] on li "2177-MD" at bounding box center [1290, 397] width 192 height 42
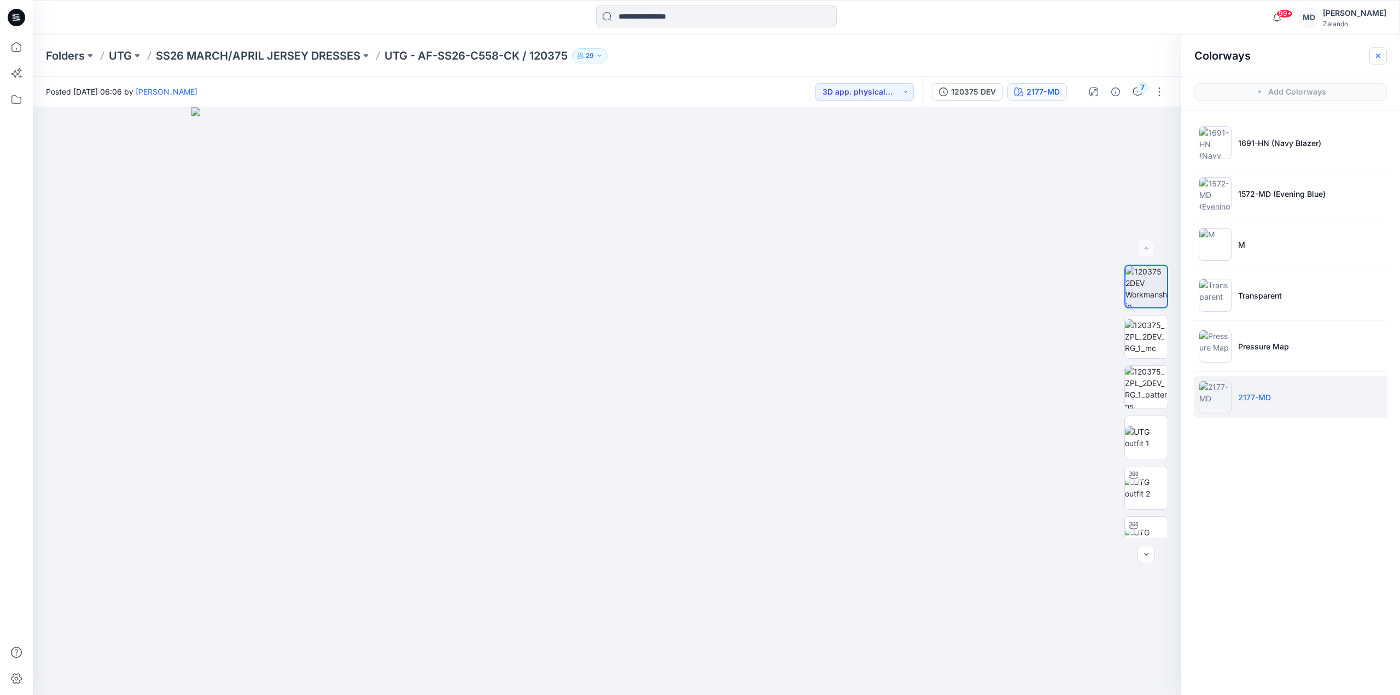
click at [1376, 56] on icon "button" at bounding box center [1378, 55] width 9 height 9
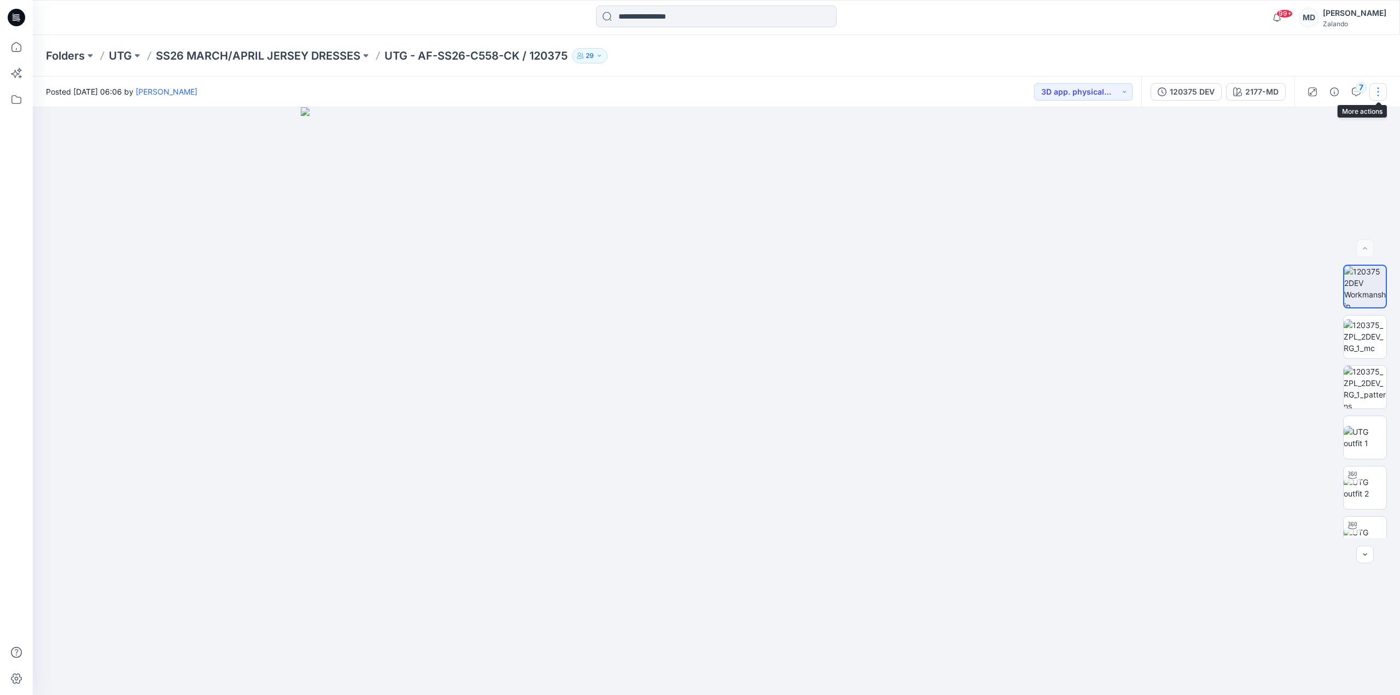
click at [1380, 89] on button "button" at bounding box center [1377, 91] width 17 height 17
click at [1316, 172] on button "Edit" at bounding box center [1332, 172] width 101 height 20
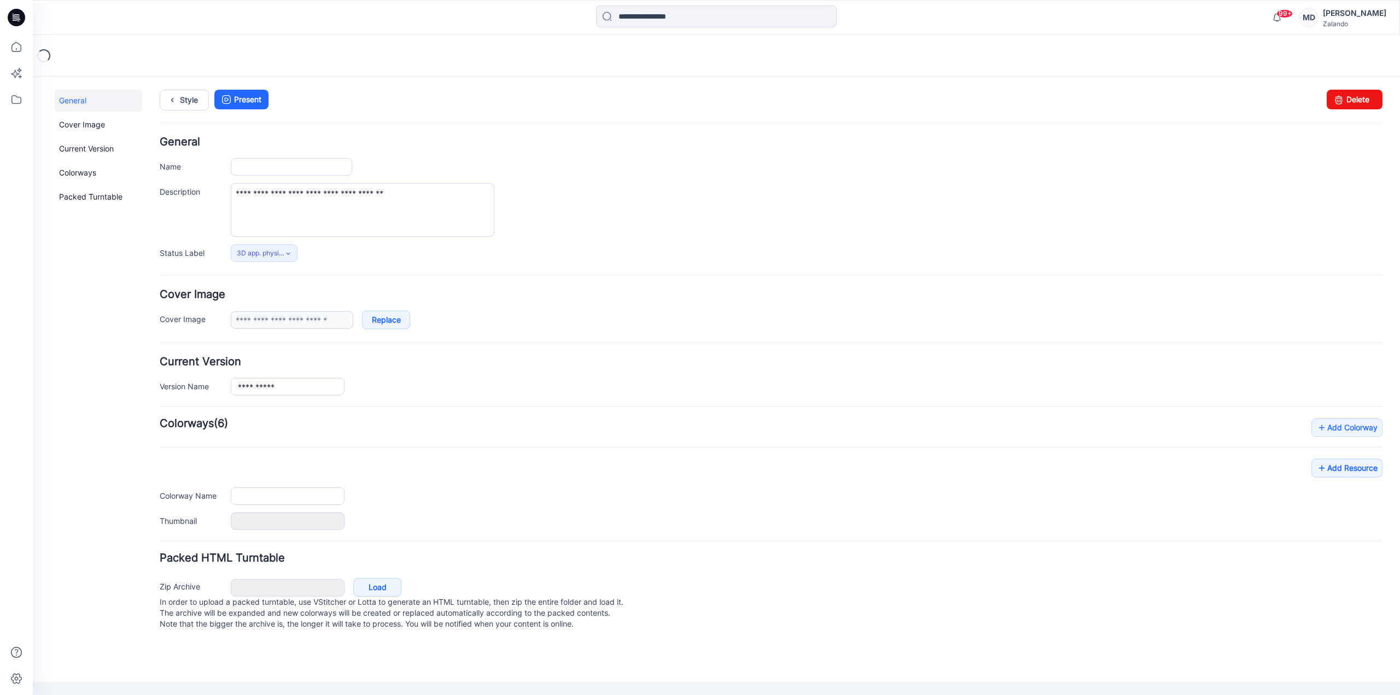
type input "**********"
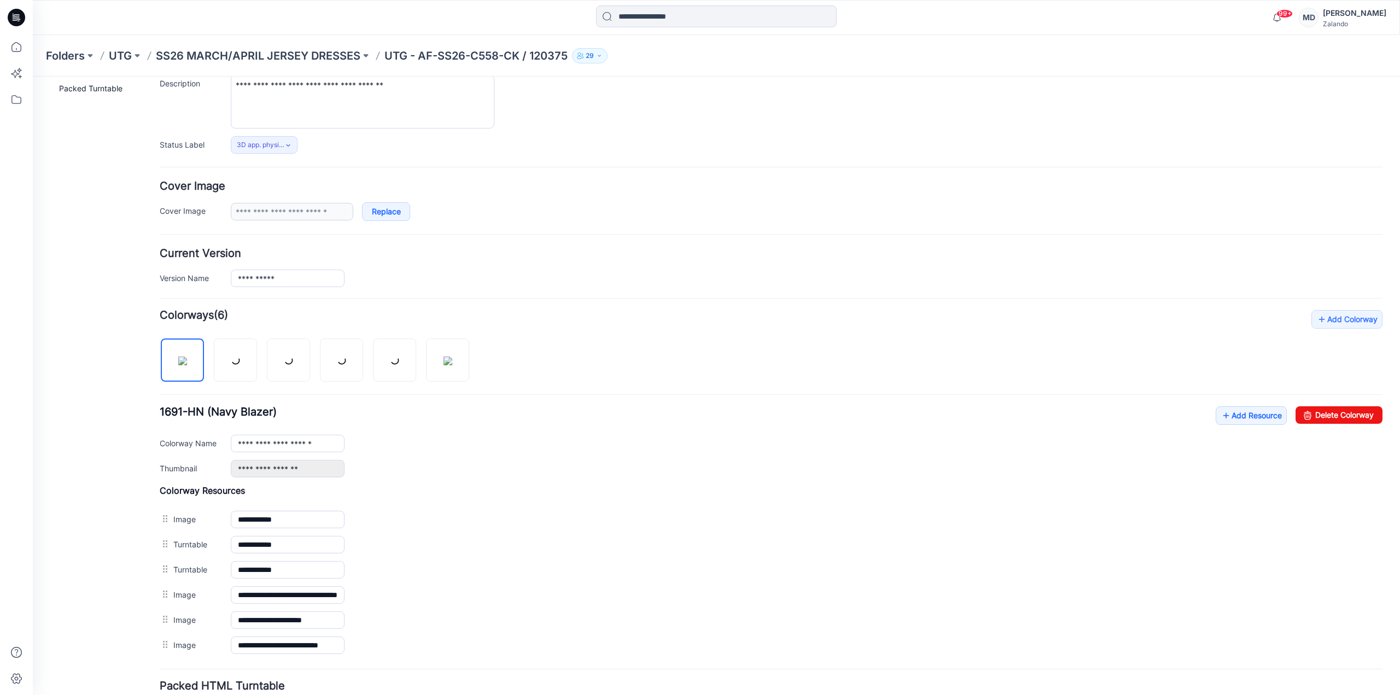
scroll to position [109, 0]
click at [450, 360] on img at bounding box center [448, 359] width 9 height 9
type input "*******"
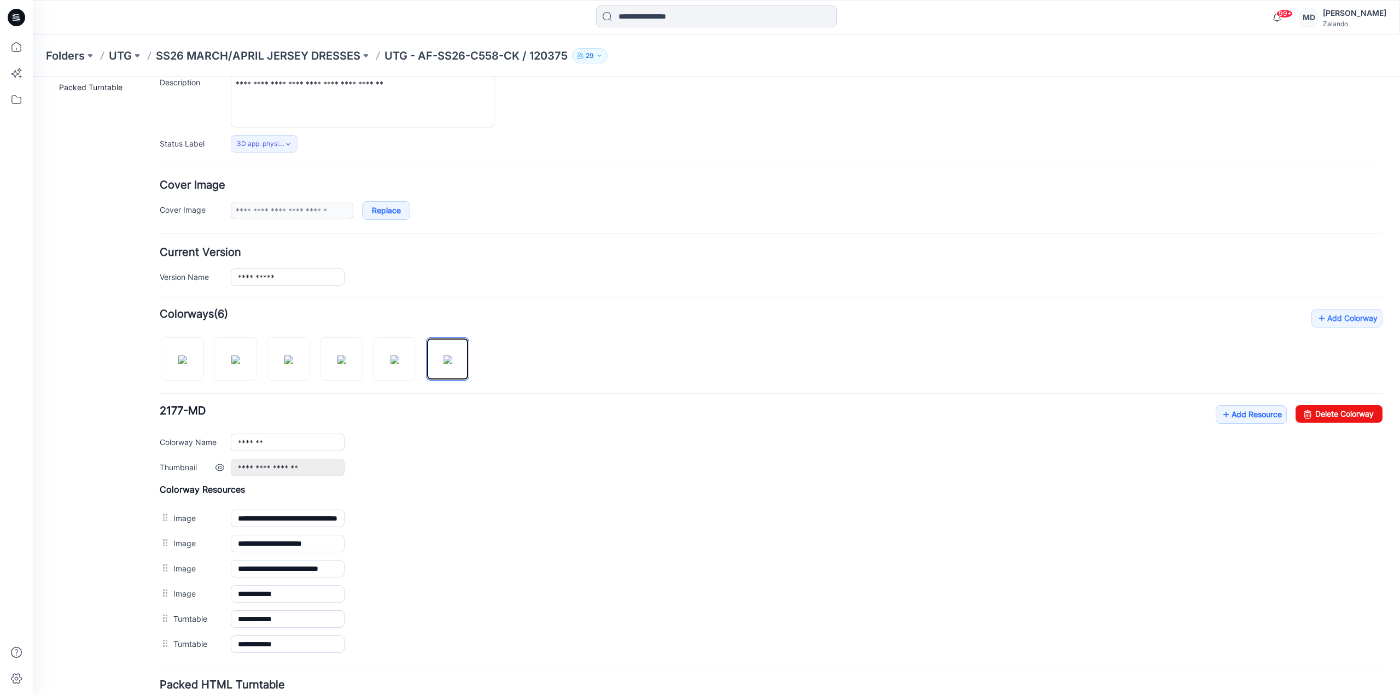
scroll to position [164, 0]
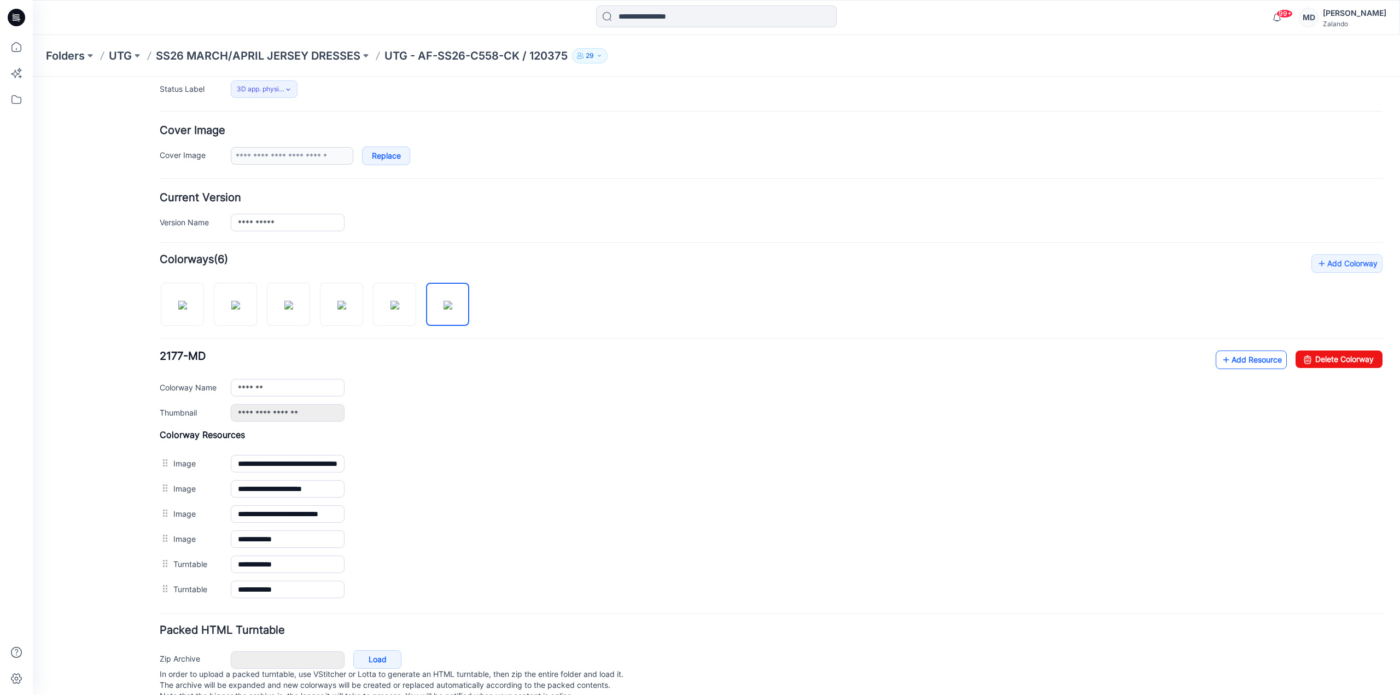
click at [1221, 366] on icon at bounding box center [1226, 359] width 11 height 17
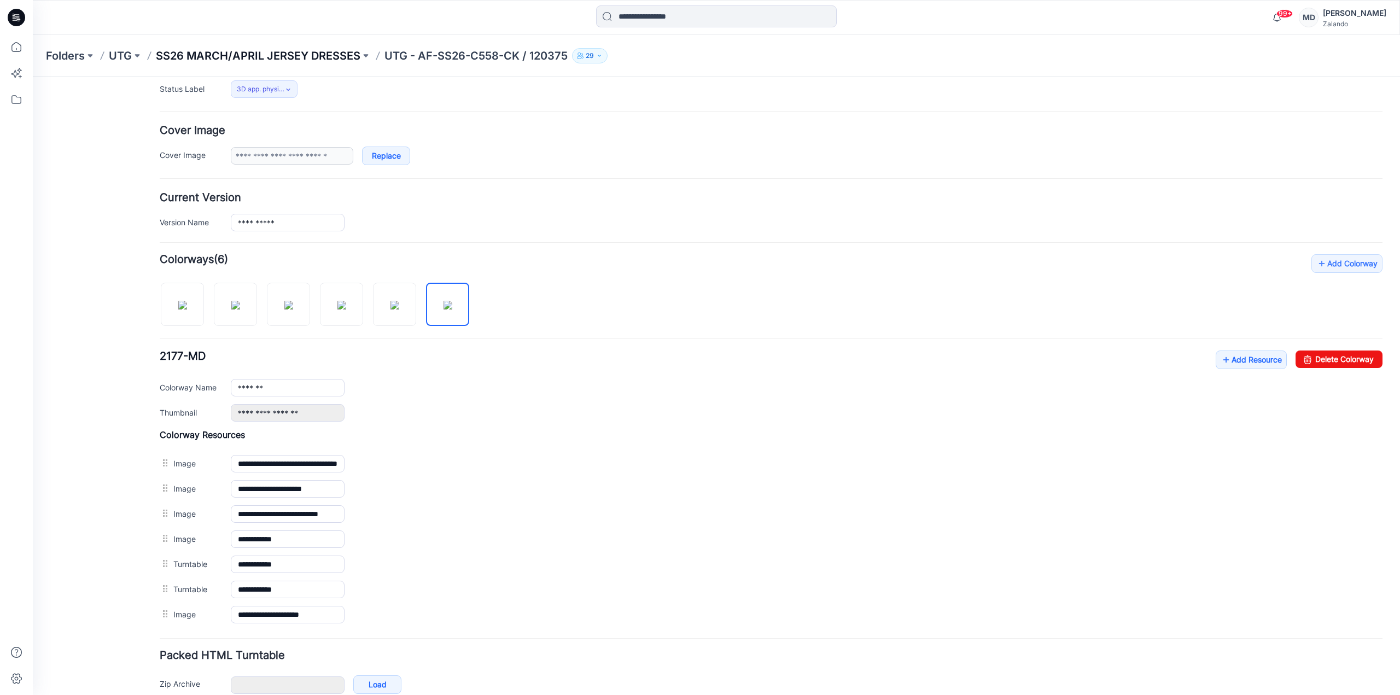
click at [296, 54] on p "SS26 MARCH/APRIL JERSEY DRESSES" at bounding box center [258, 55] width 205 height 15
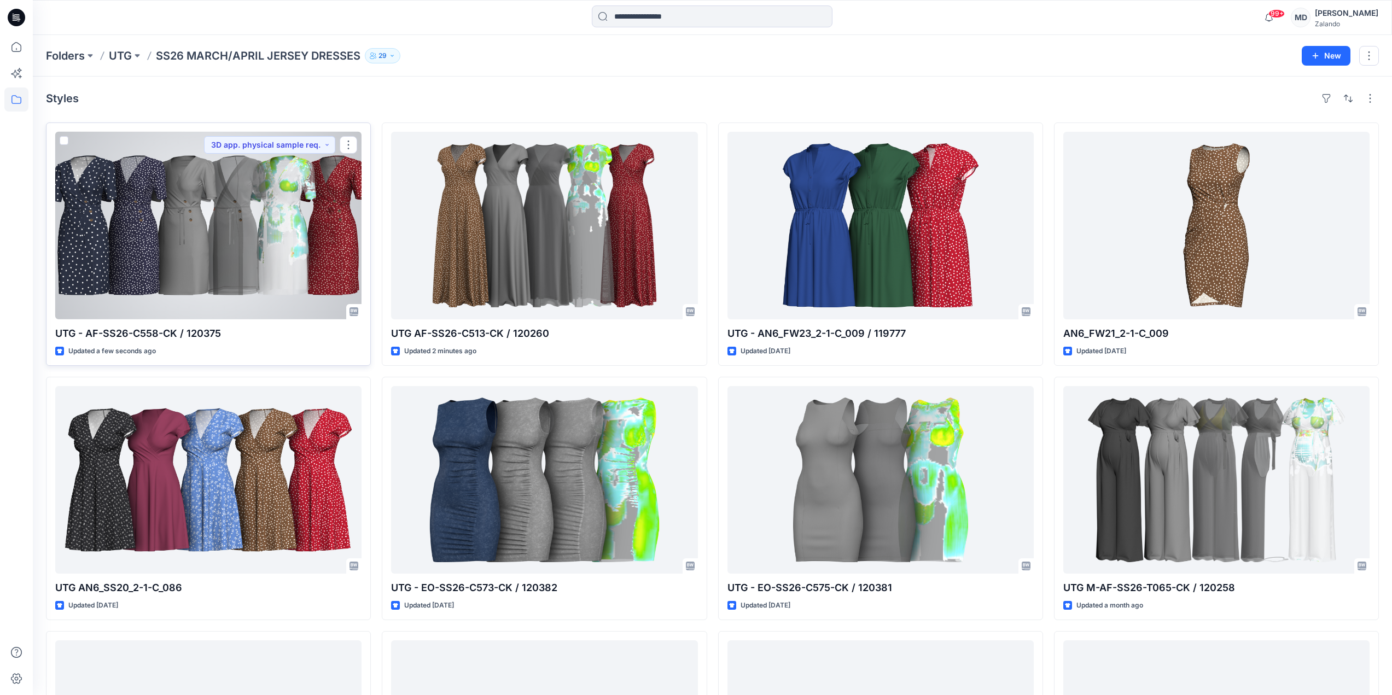
click at [179, 272] on div at bounding box center [208, 226] width 306 height 188
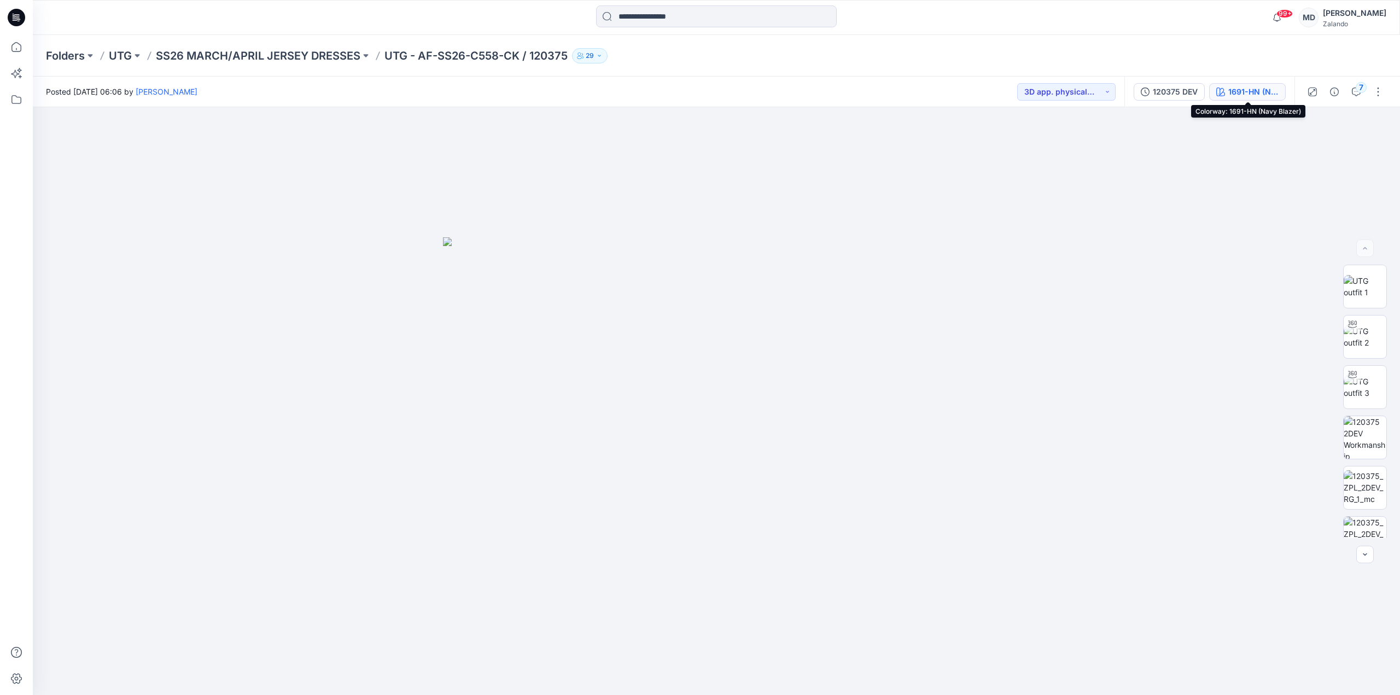
click at [1244, 96] on div "1691-HN (Navy Blazer)" at bounding box center [1253, 92] width 50 height 12
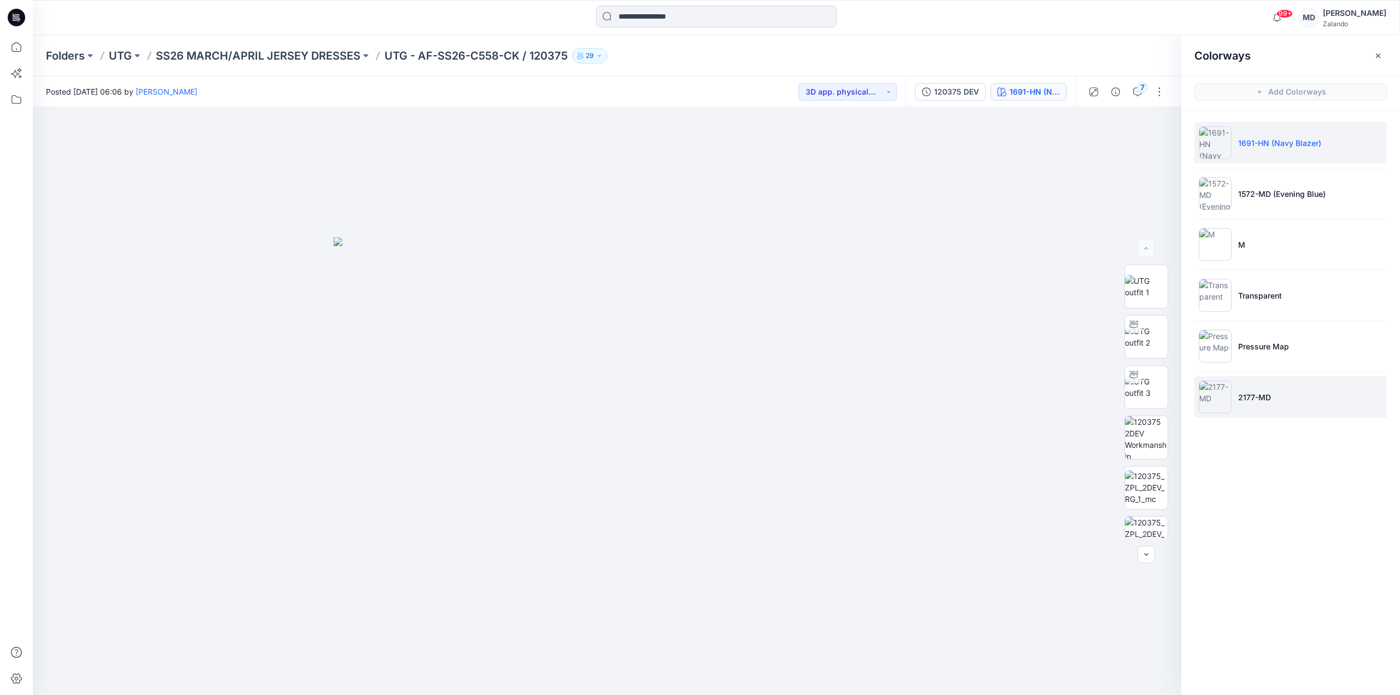
click at [1271, 396] on p "2177-MD" at bounding box center [1254, 397] width 33 height 11
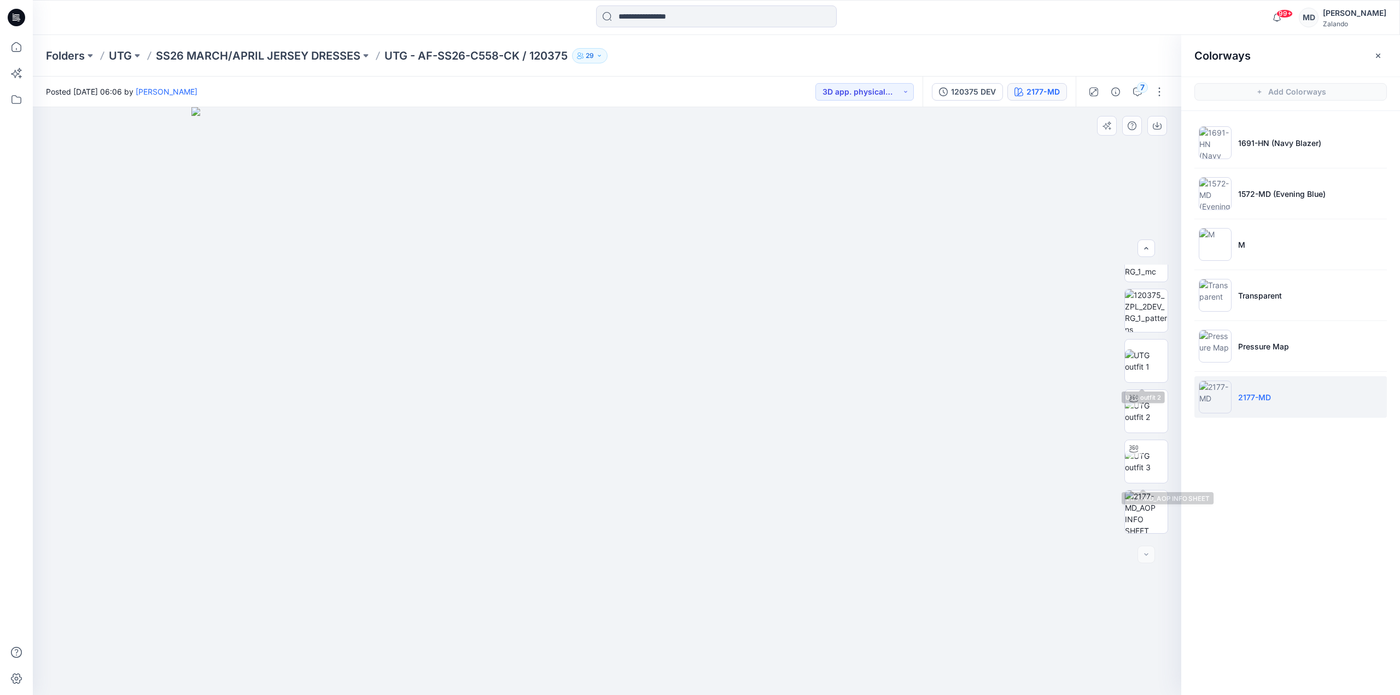
scroll to position [122, 0]
click at [1149, 451] on img at bounding box center [1146, 466] width 43 height 43
click at [1376, 55] on icon "button" at bounding box center [1378, 55] width 9 height 9
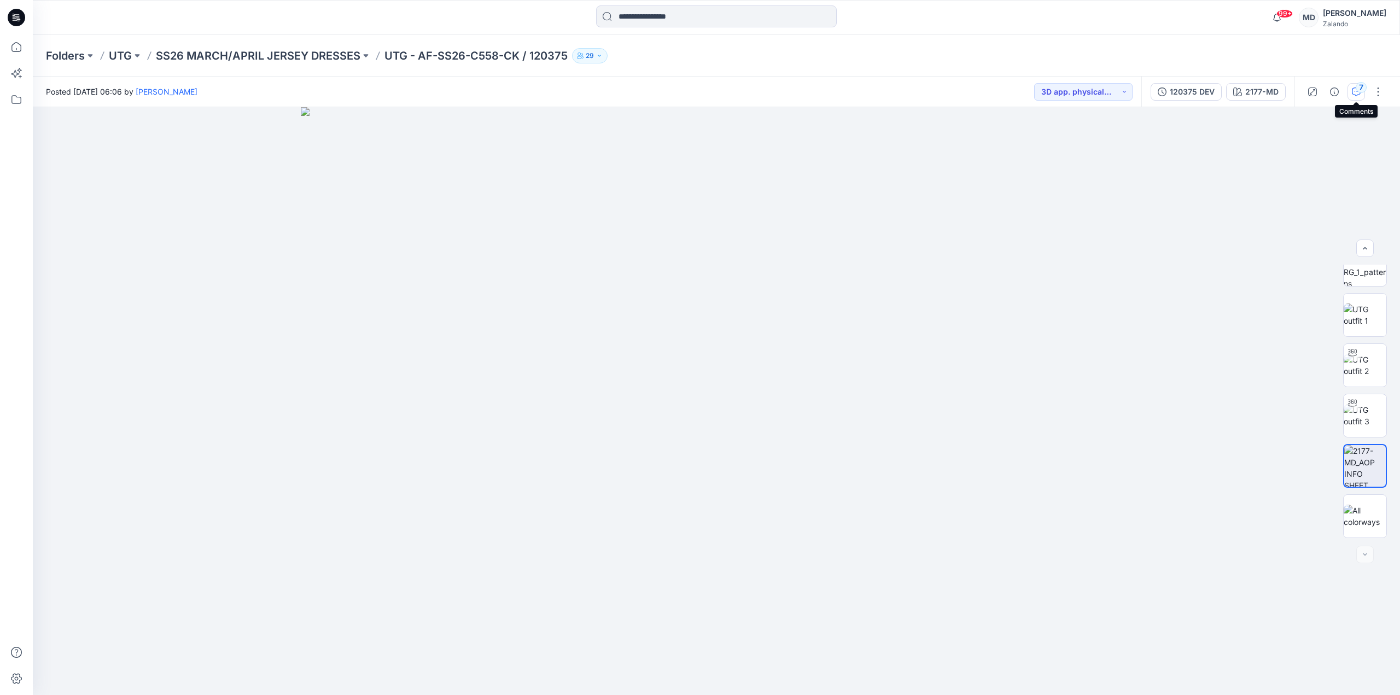
click at [1352, 92] on icon "button" at bounding box center [1356, 91] width 9 height 9
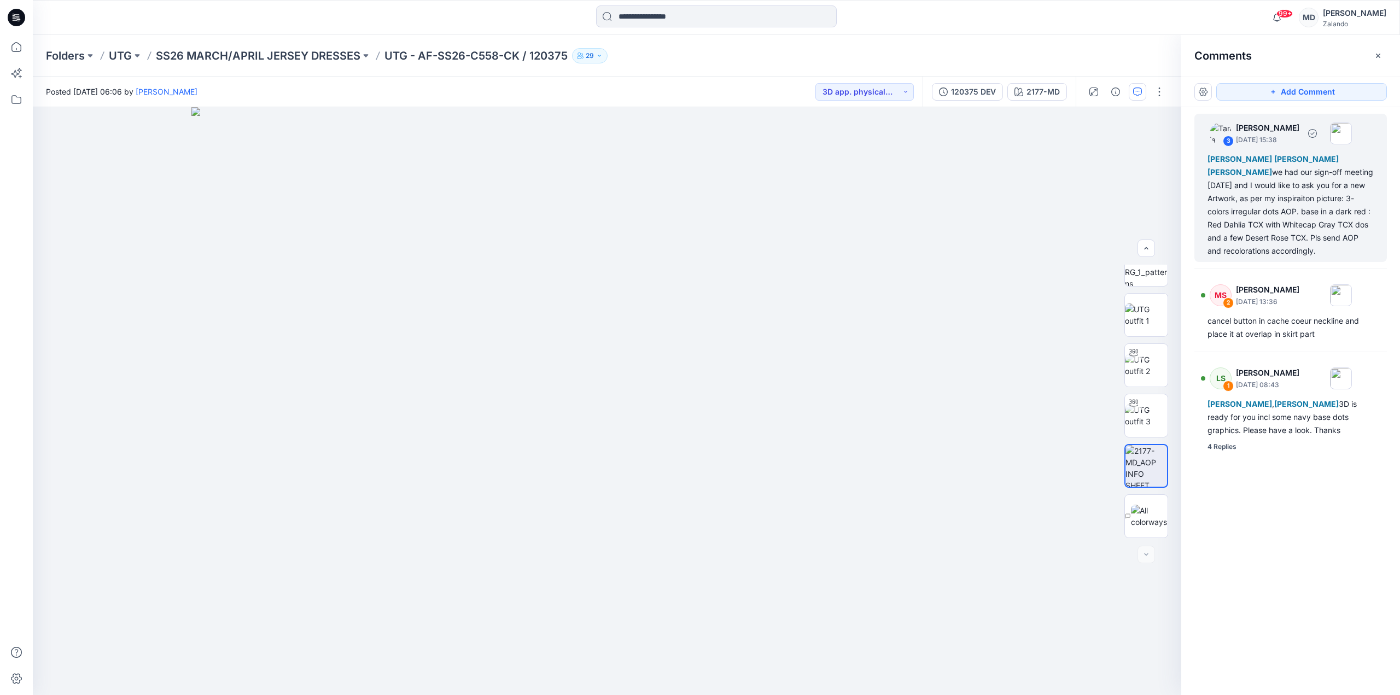
click at [1292, 215] on div "Marnie Douven Lise Stougaard Marlene Seefeldt we had our sign-off meeting today…" at bounding box center [1290, 205] width 166 height 105
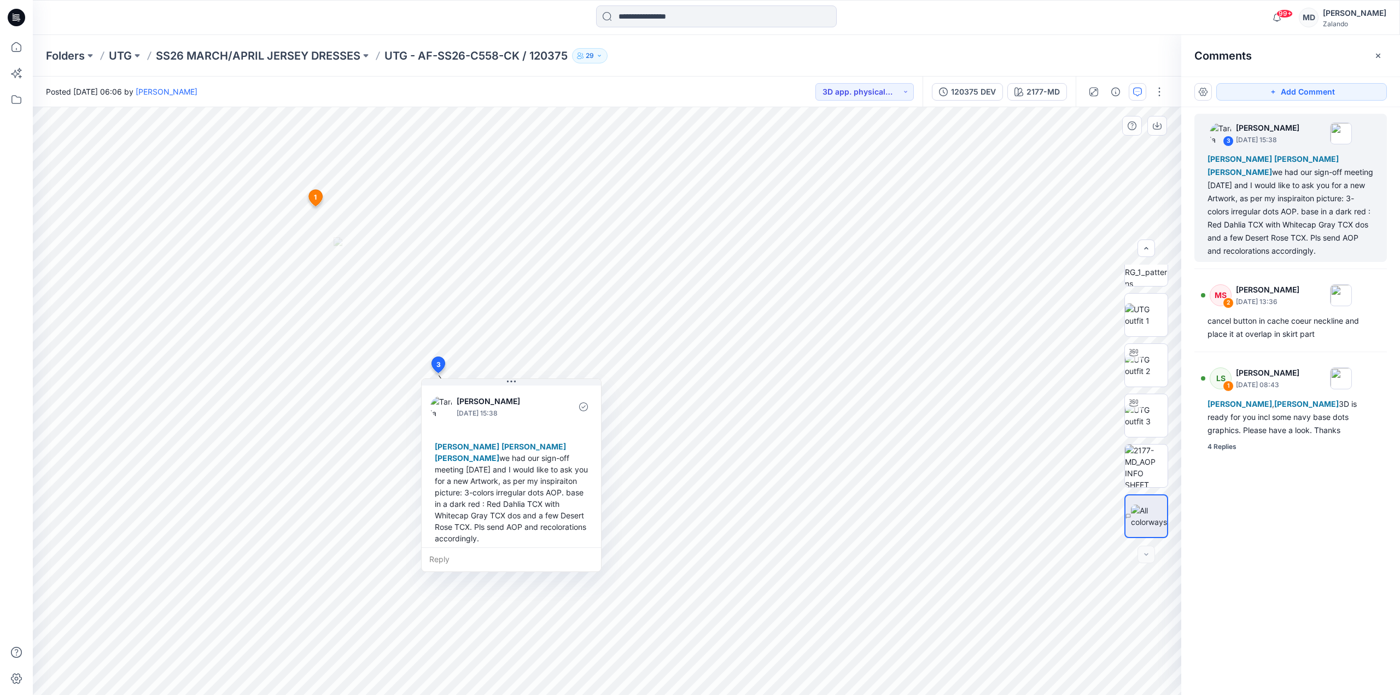
click at [442, 558] on div "Reply" at bounding box center [511, 559] width 179 height 24
click at [462, 632] on p "tania.baumeister-hanff@zalando.de" at bounding box center [502, 637] width 82 height 11
type textarea "**********"
click at [583, 595] on button "Post" at bounding box center [577, 590] width 30 height 17
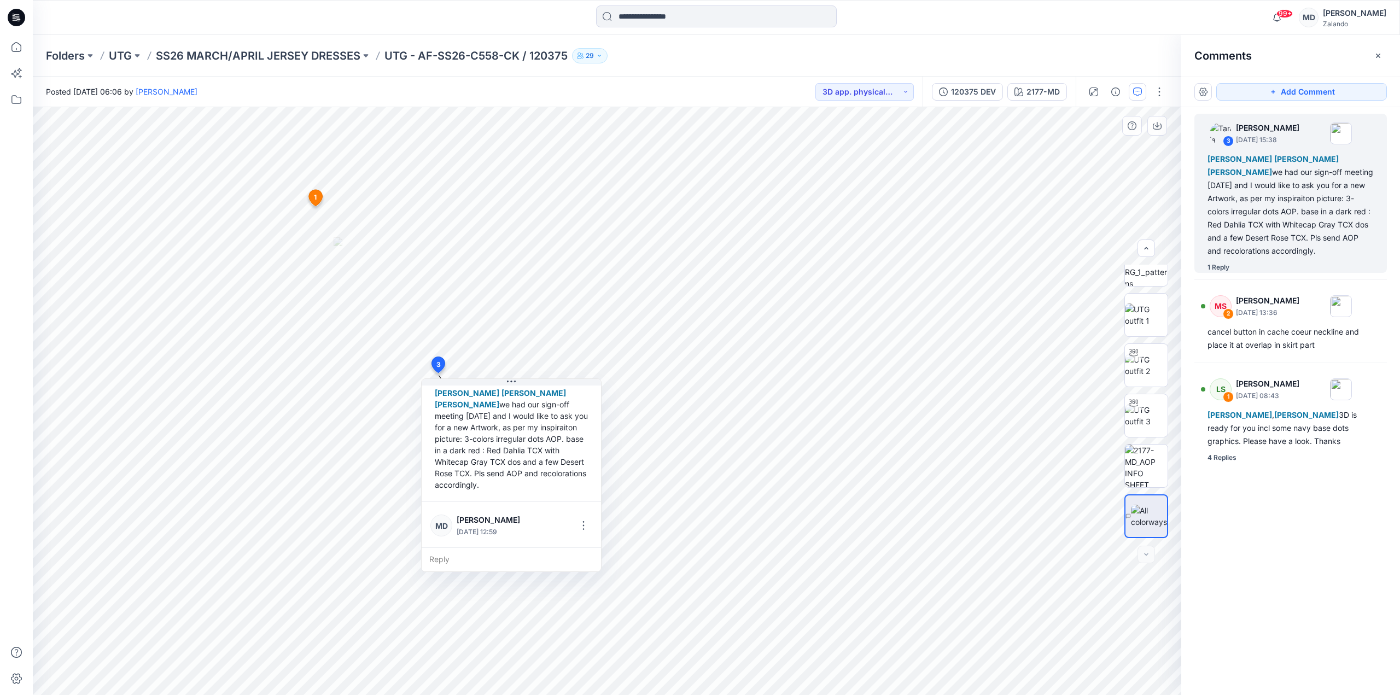
scroll to position [111, 0]
click at [1375, 54] on icon "button" at bounding box center [1378, 55] width 9 height 9
